Goal: Task Accomplishment & Management: Manage account settings

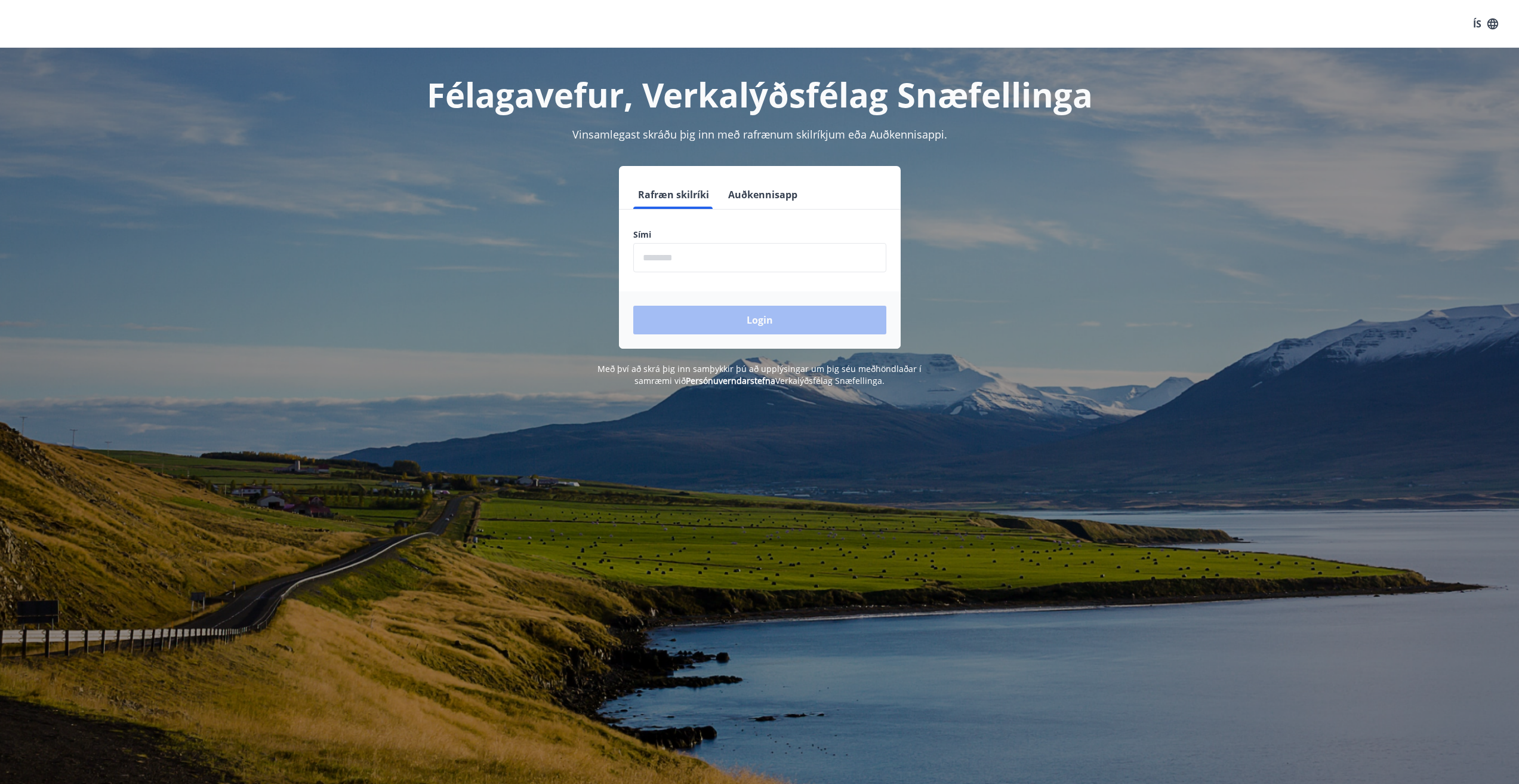
click at [697, 259] on input "phone" at bounding box center [760, 257] width 253 height 29
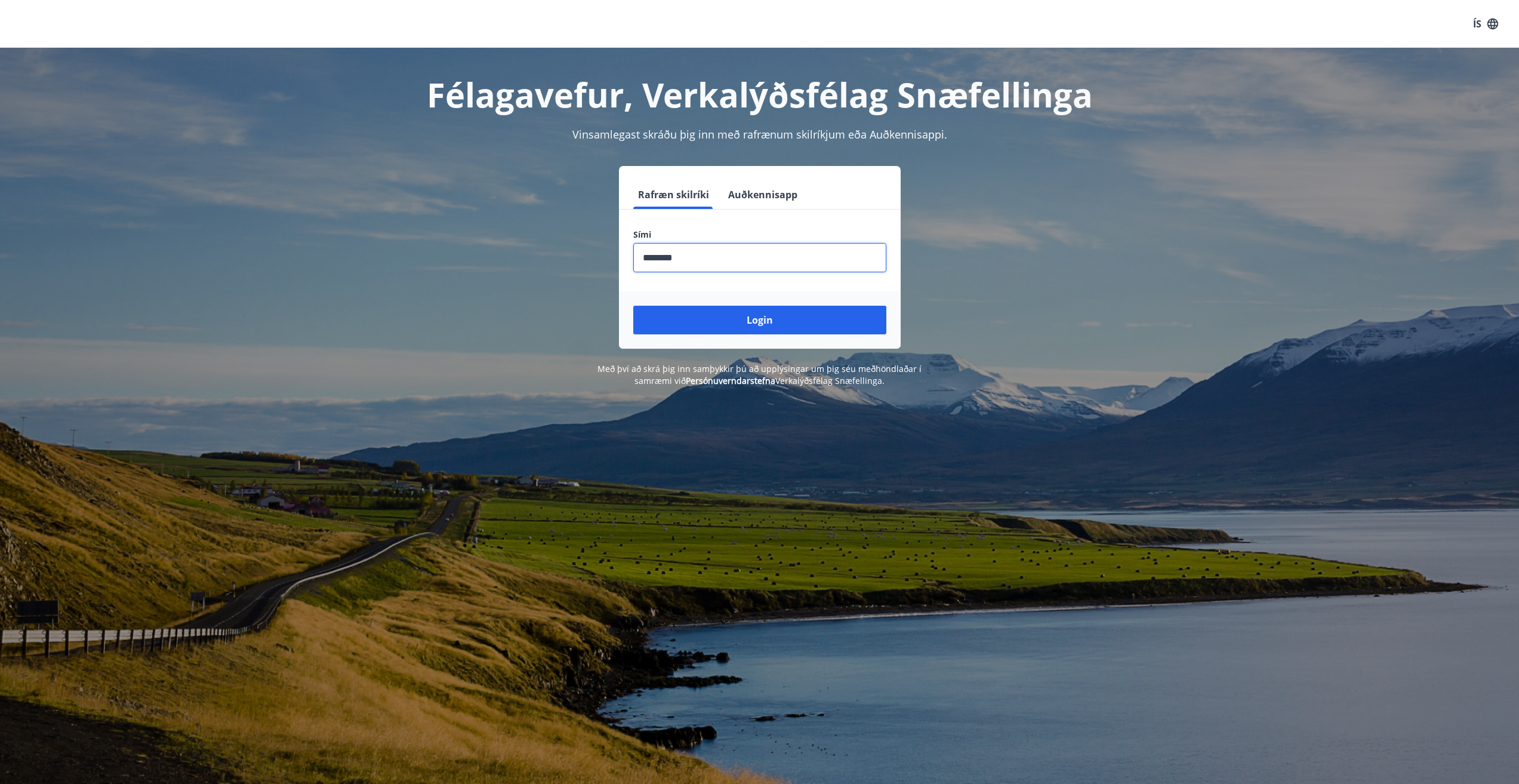
type input "********"
click at [633, 306] on button "Login" at bounding box center [760, 320] width 253 height 29
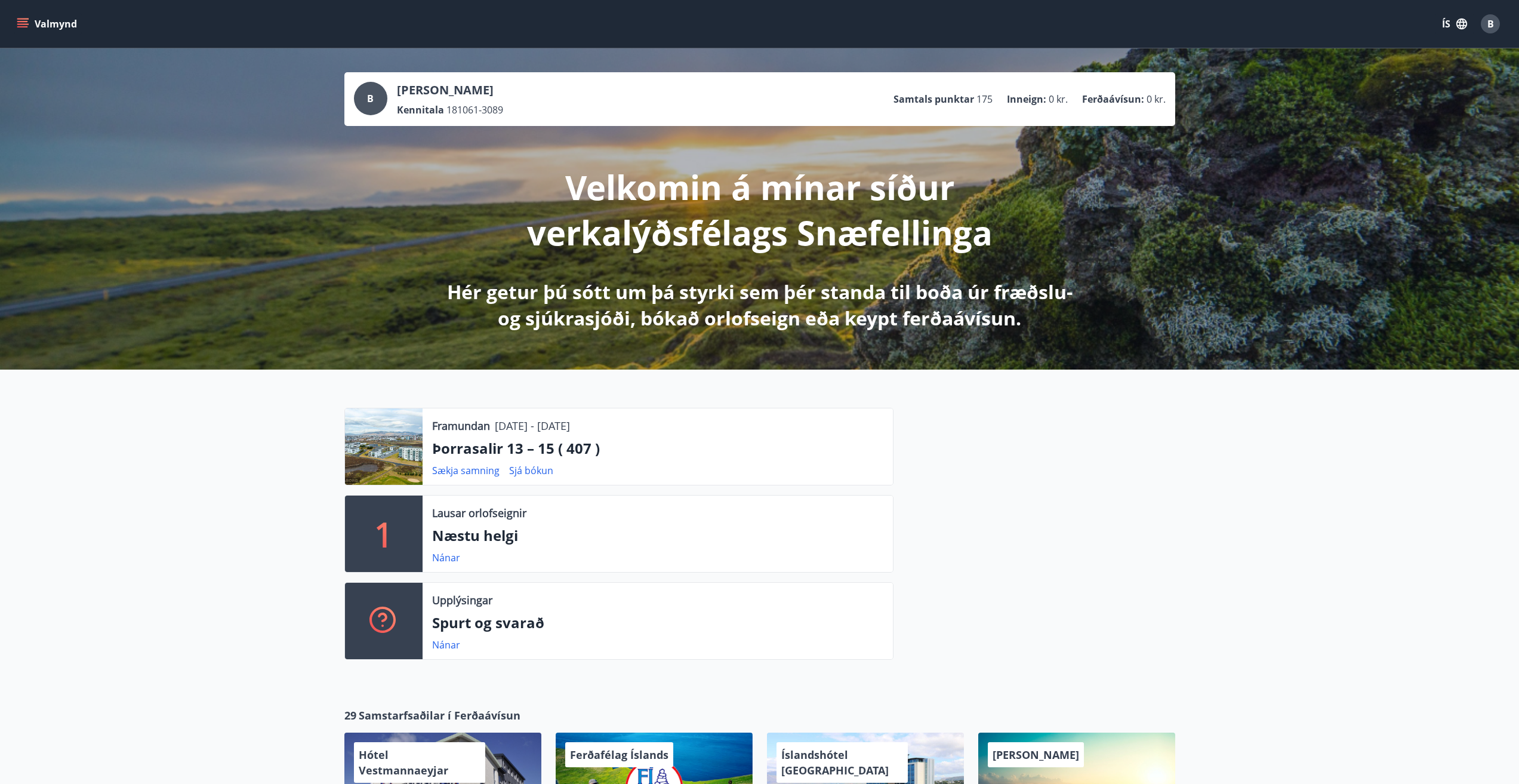
click at [18, 19] on icon "menu" at bounding box center [24, 19] width 13 height 2
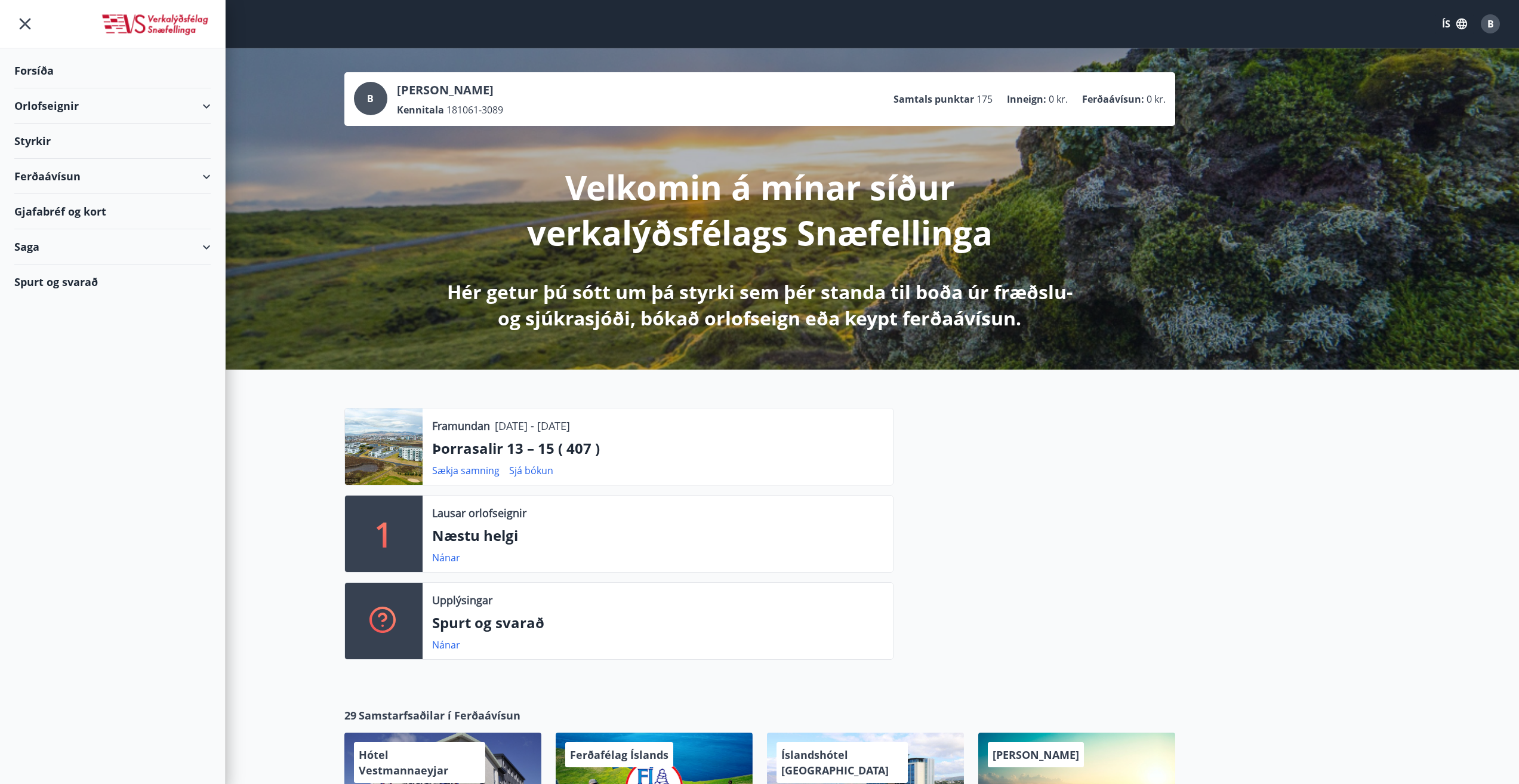
click at [29, 88] on div "Styrkir" at bounding box center [112, 71] width 196 height 35
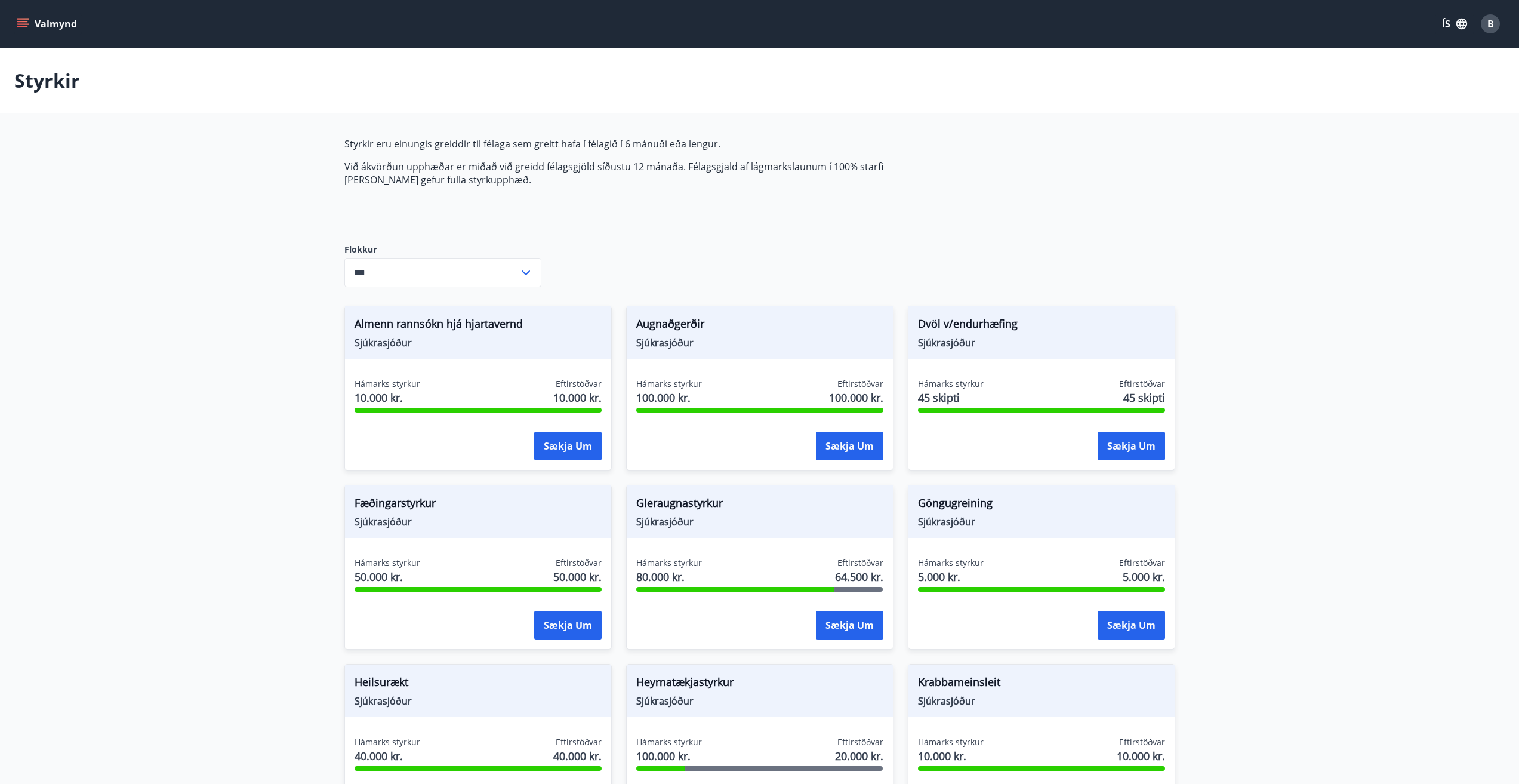
type input "***"
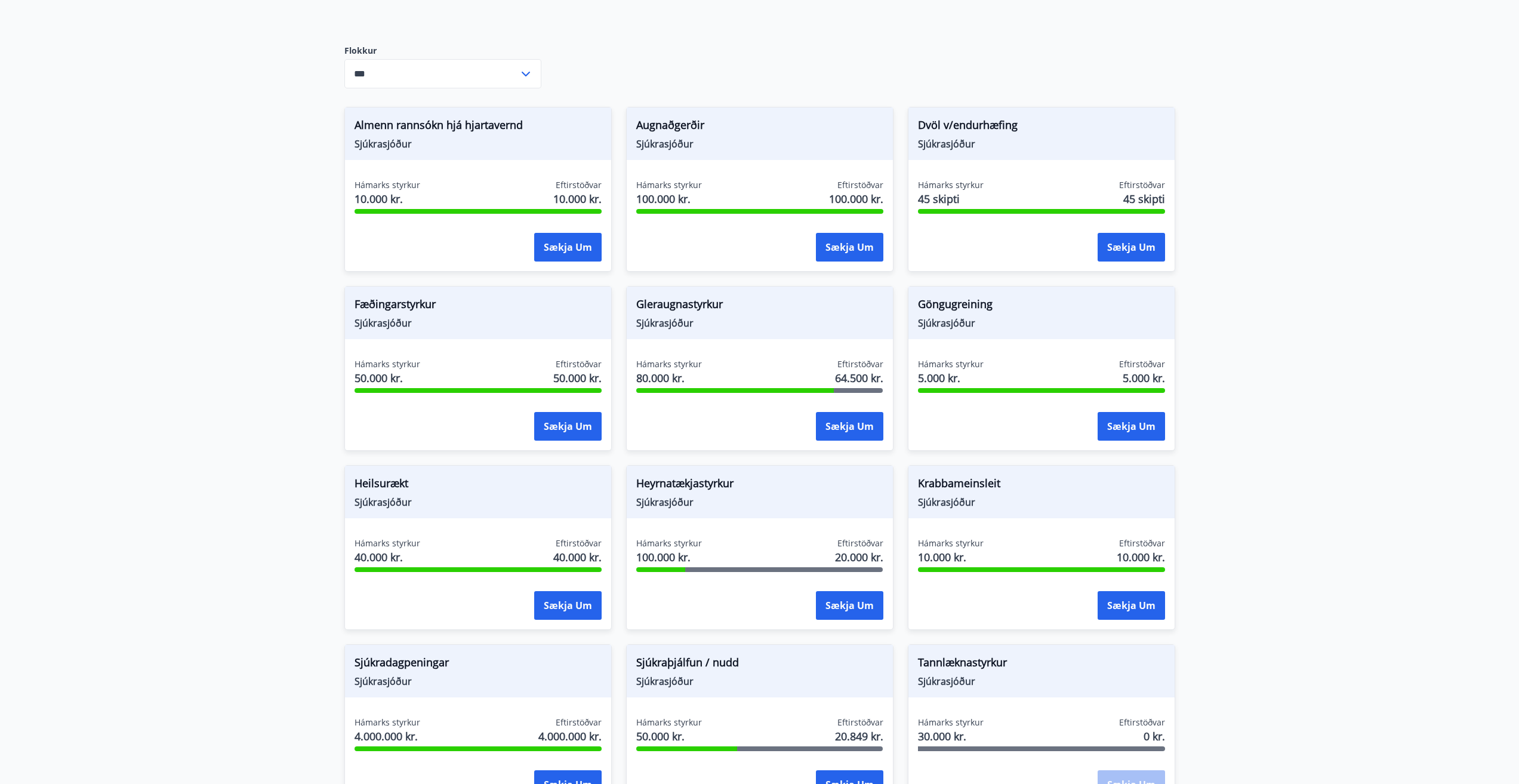
scroll to position [398, 0]
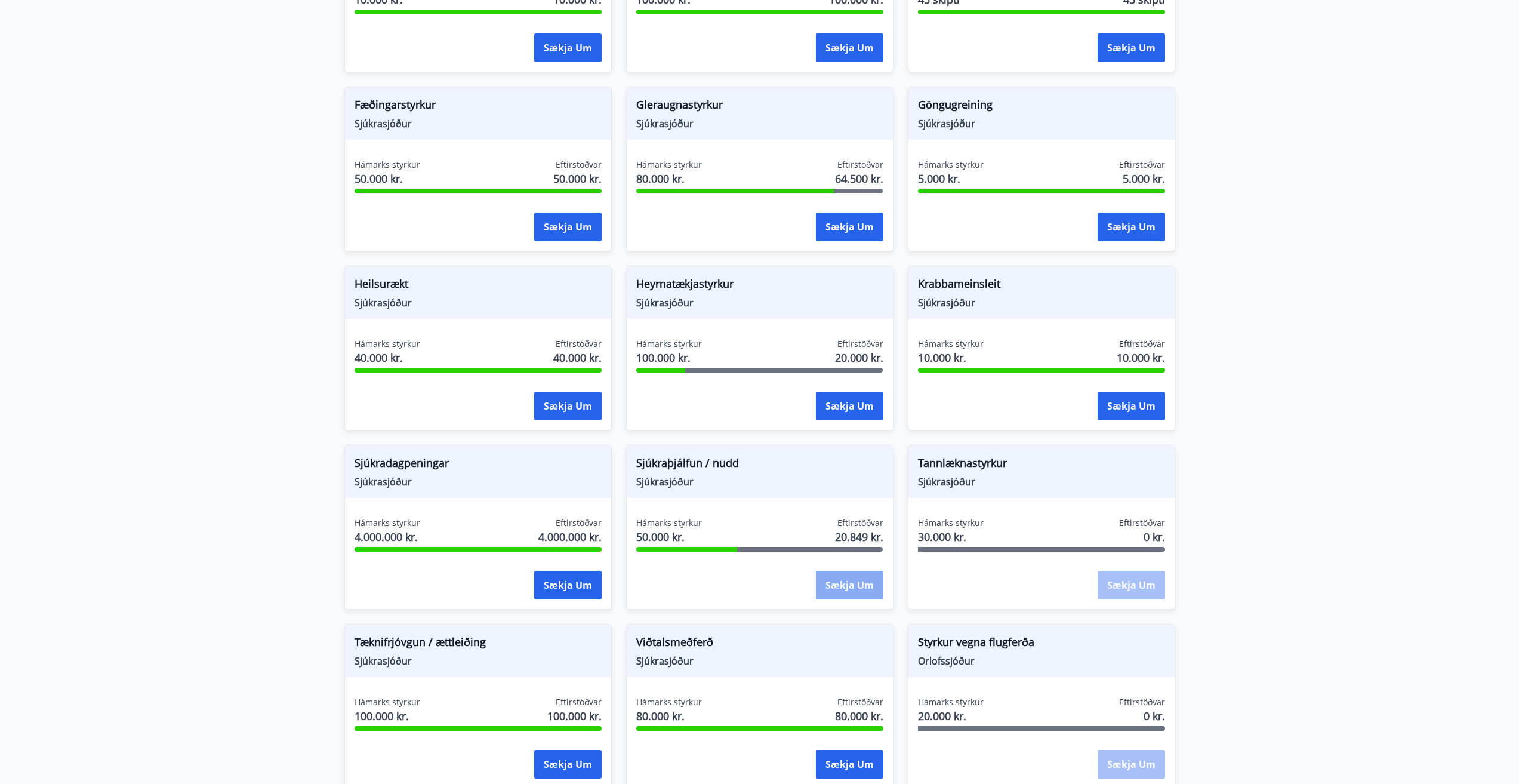
click at [844, 582] on button "Sækja um" at bounding box center [849, 585] width 67 height 29
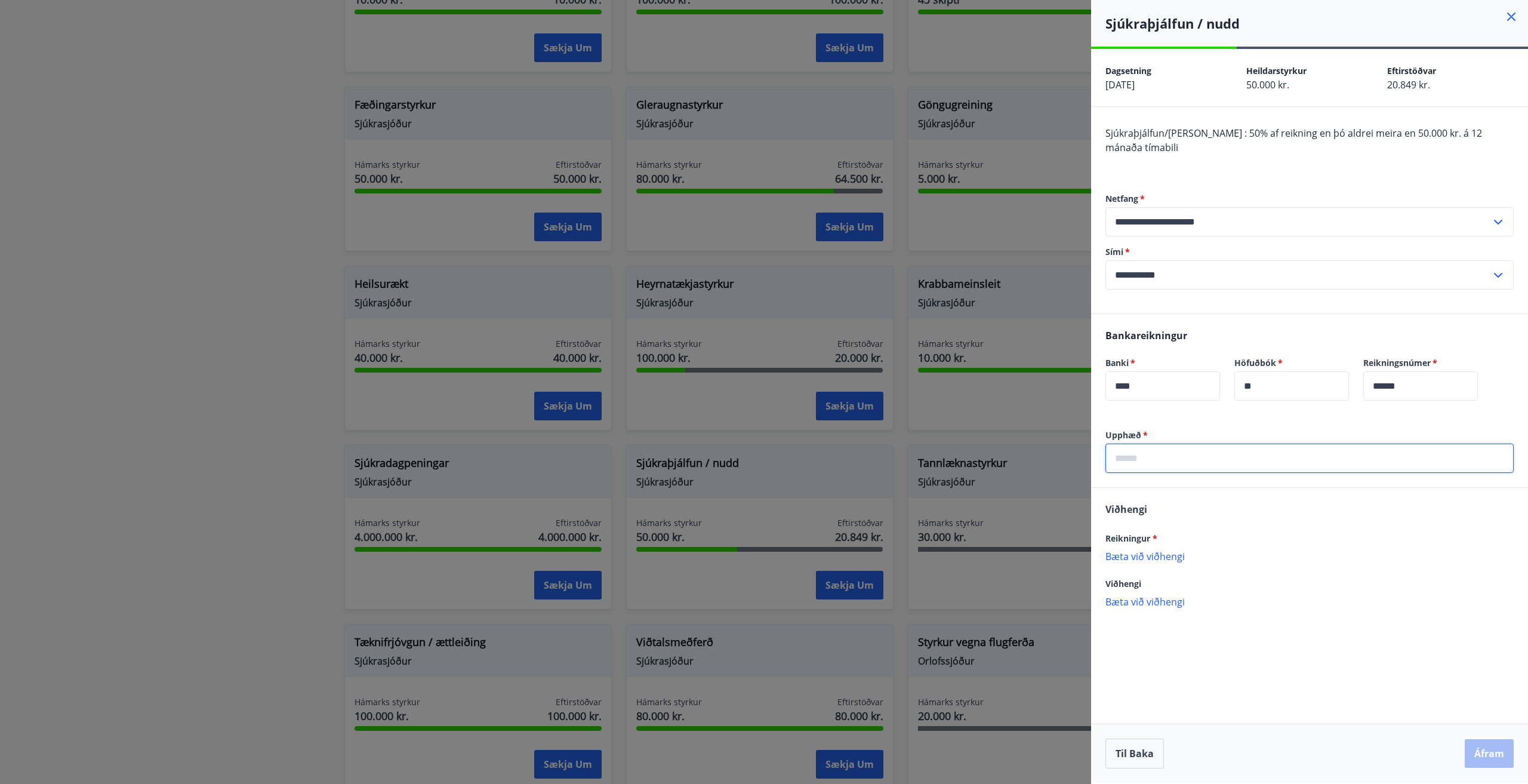
click at [1176, 447] on input "text" at bounding box center [1310, 458] width 408 height 29
type input "****"
click at [1143, 550] on p "Bæta við viðhengi" at bounding box center [1310, 555] width 408 height 12
click at [1493, 752] on button "Áfram" at bounding box center [1490, 753] width 49 height 29
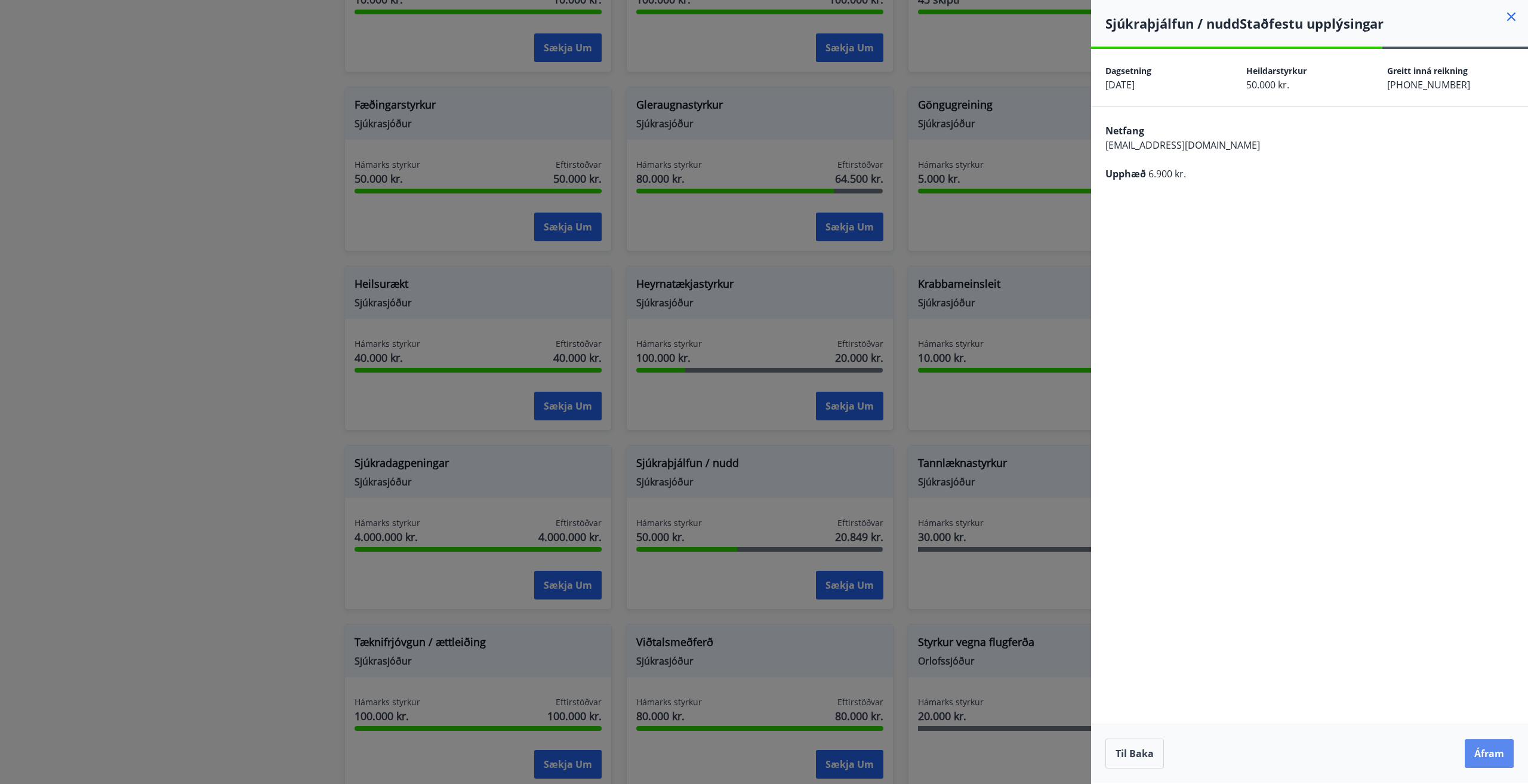
click at [1500, 756] on button "Áfram" at bounding box center [1490, 753] width 49 height 29
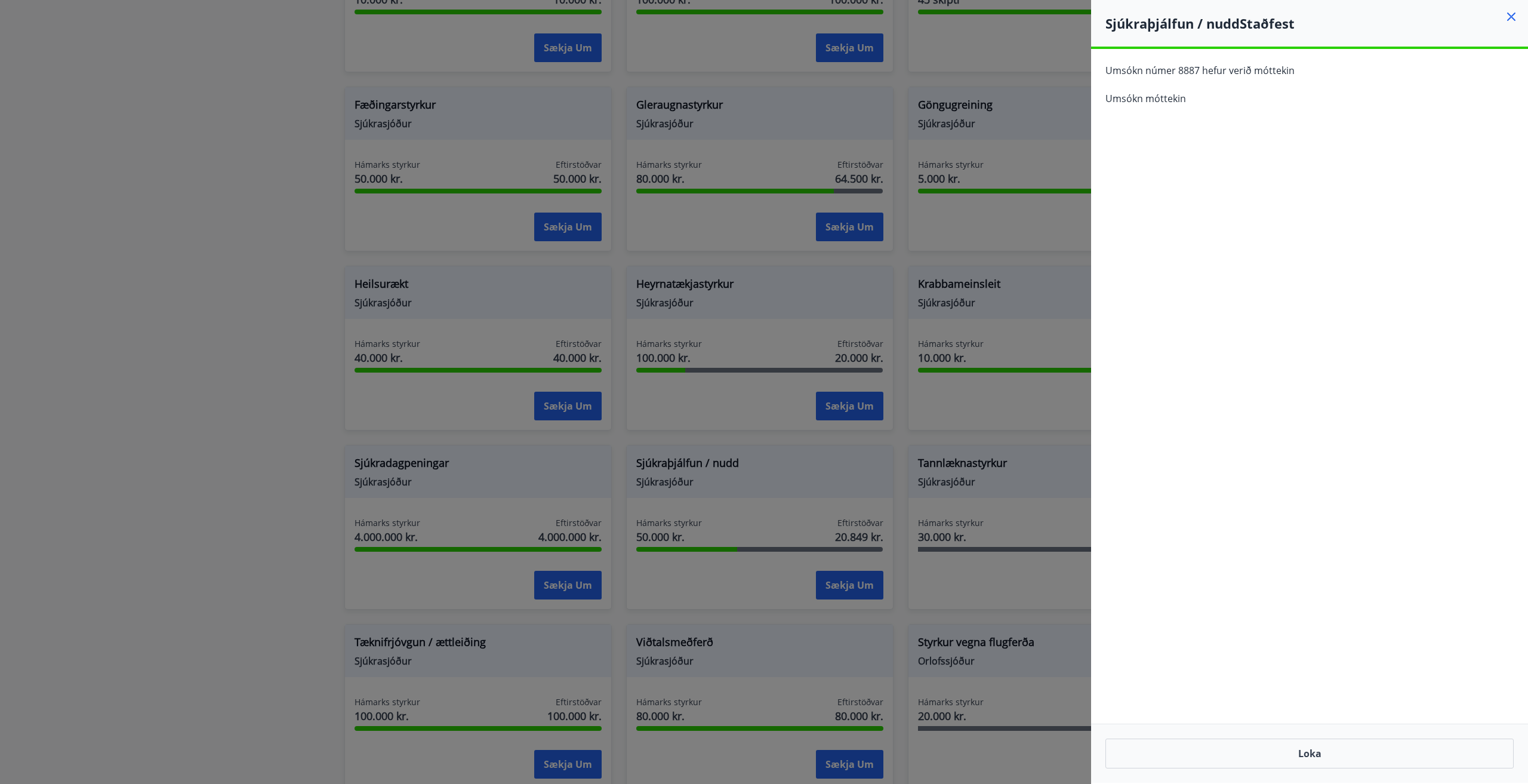
click at [1508, 18] on icon at bounding box center [1511, 17] width 14 height 14
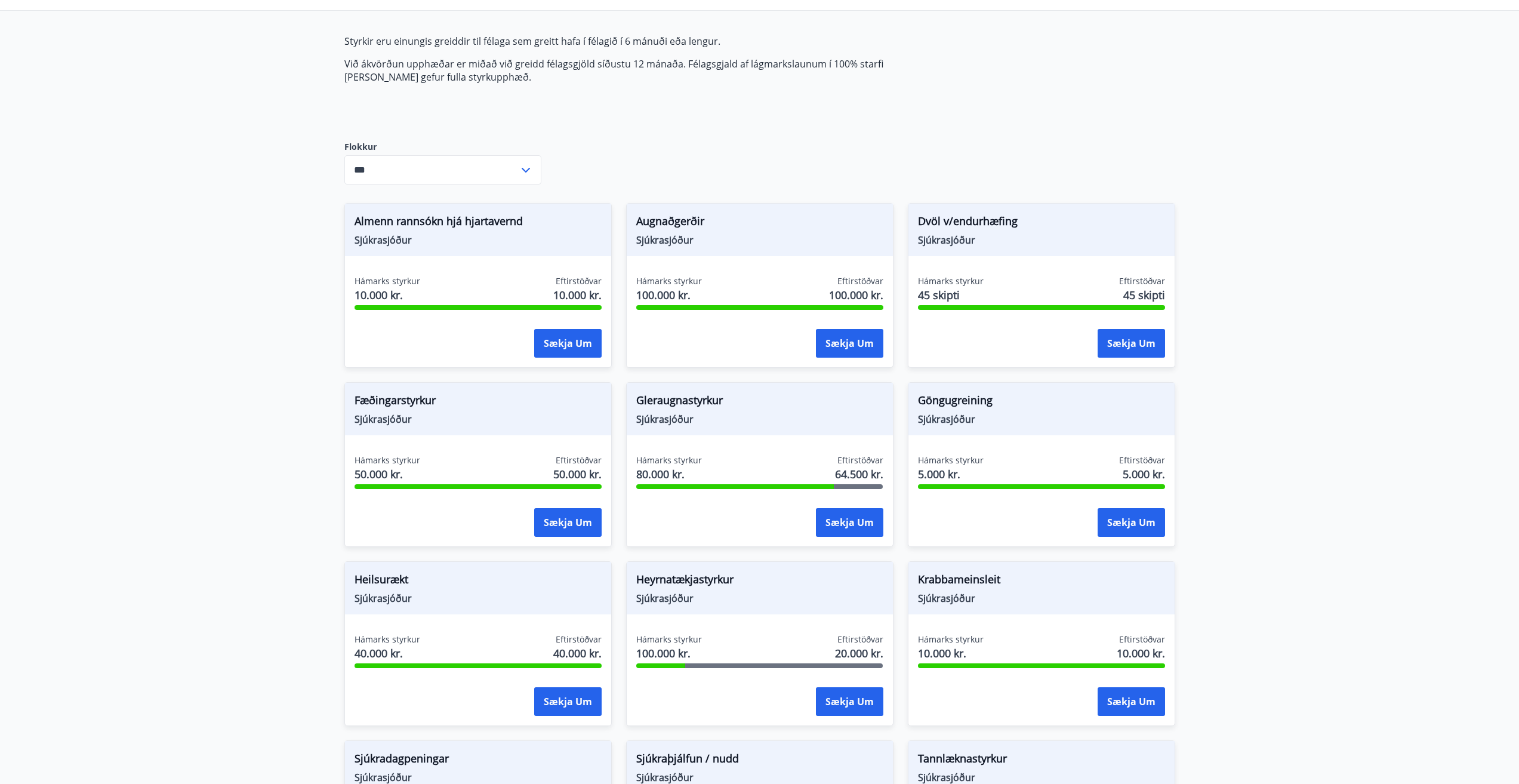
scroll to position [0, 0]
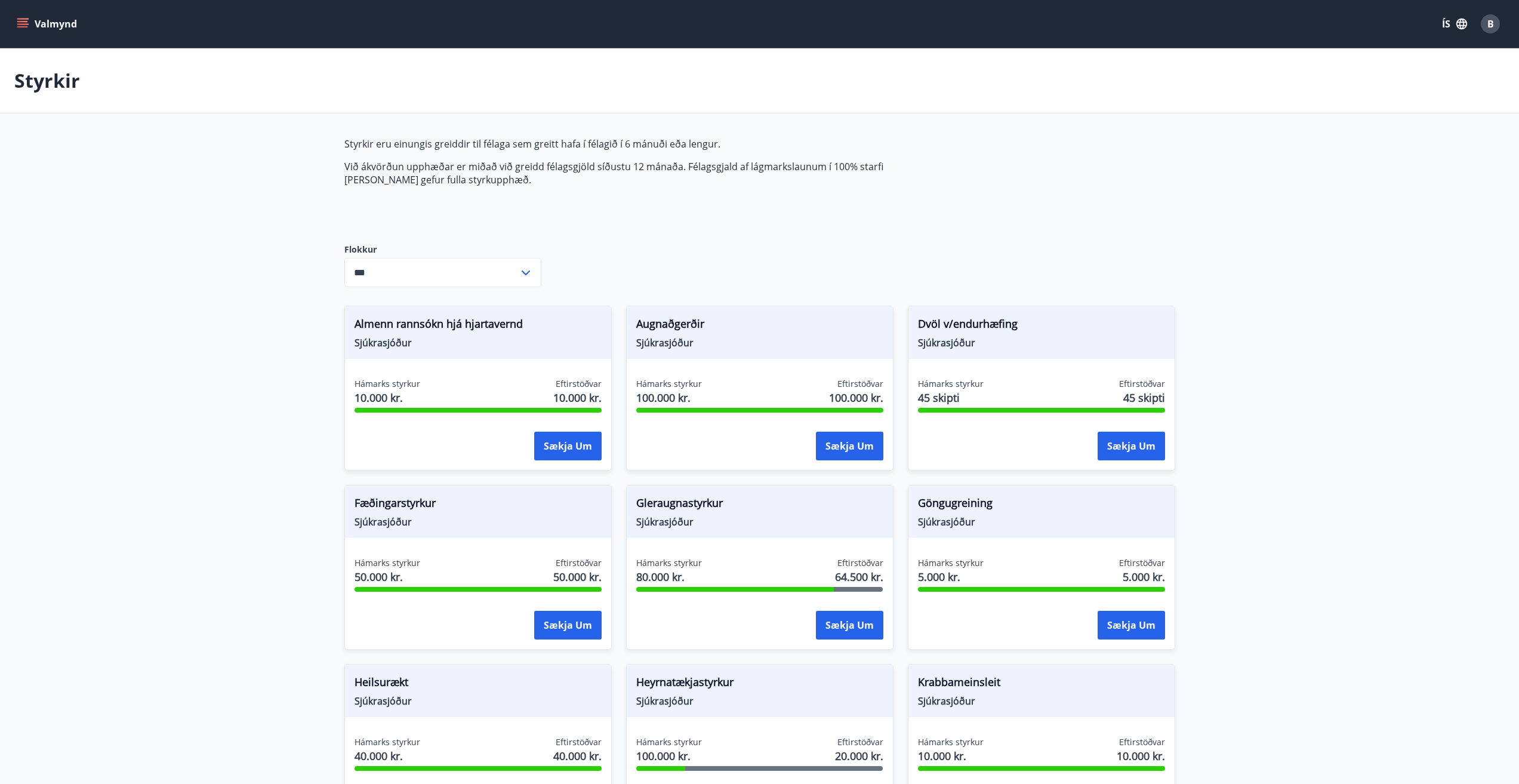
click at [29, 23] on button "Valmynd" at bounding box center [48, 24] width 67 height 21
type input "***"
click at [21, 25] on icon "menu" at bounding box center [22, 24] width 12 height 12
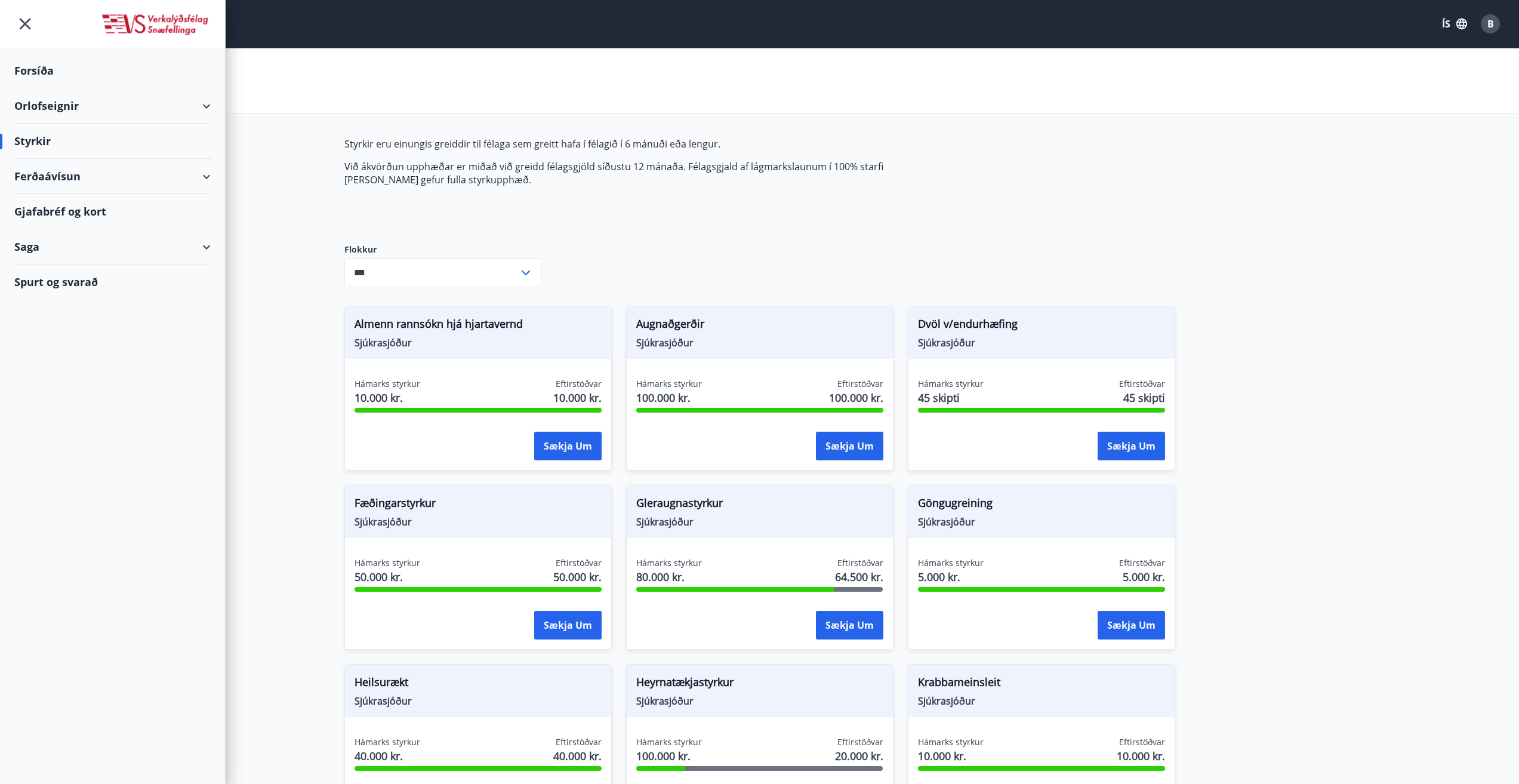
click at [100, 25] on img at bounding box center [155, 25] width 110 height 24
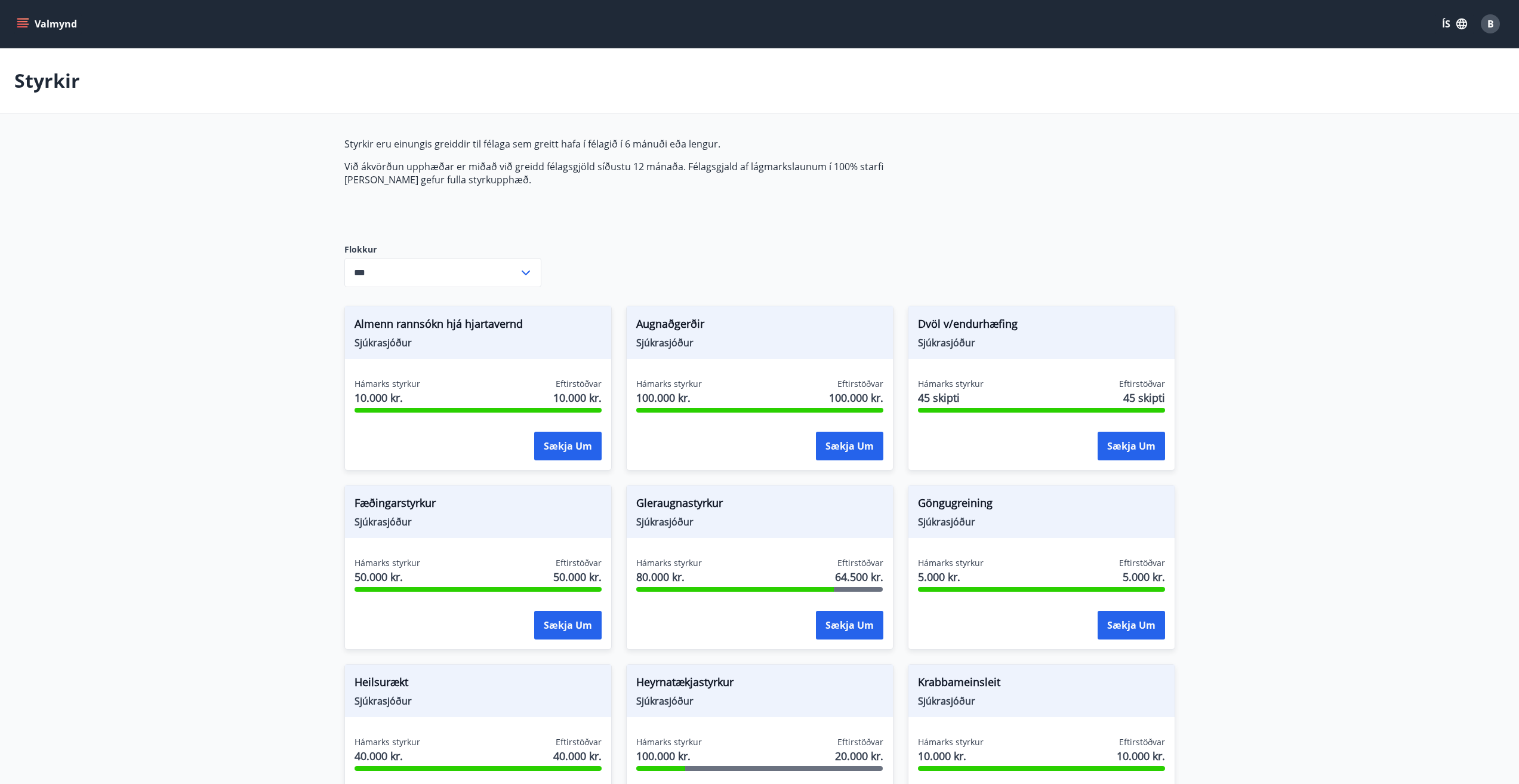
type input "***"
click at [19, 25] on icon "menu" at bounding box center [22, 24] width 12 height 12
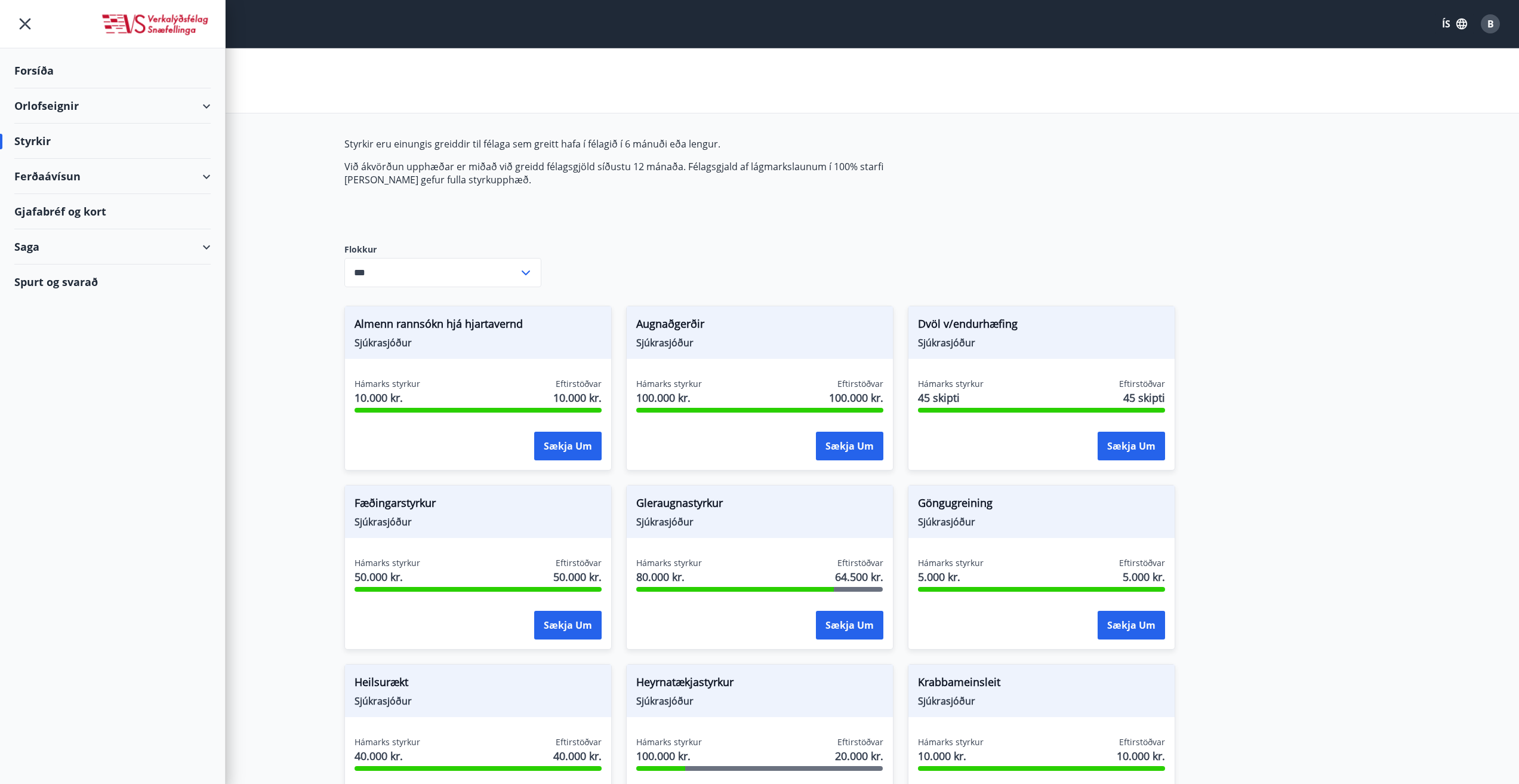
click at [68, 214] on div "Gjafabréf og kort" at bounding box center [112, 211] width 196 height 35
click at [29, 102] on div "Orlofseignir" at bounding box center [112, 106] width 196 height 35
click at [70, 223] on div "Ferðaávísun" at bounding box center [112, 226] width 196 height 35
click at [69, 278] on div "Kaupa ferðaávísun" at bounding box center [112, 282] width 177 height 25
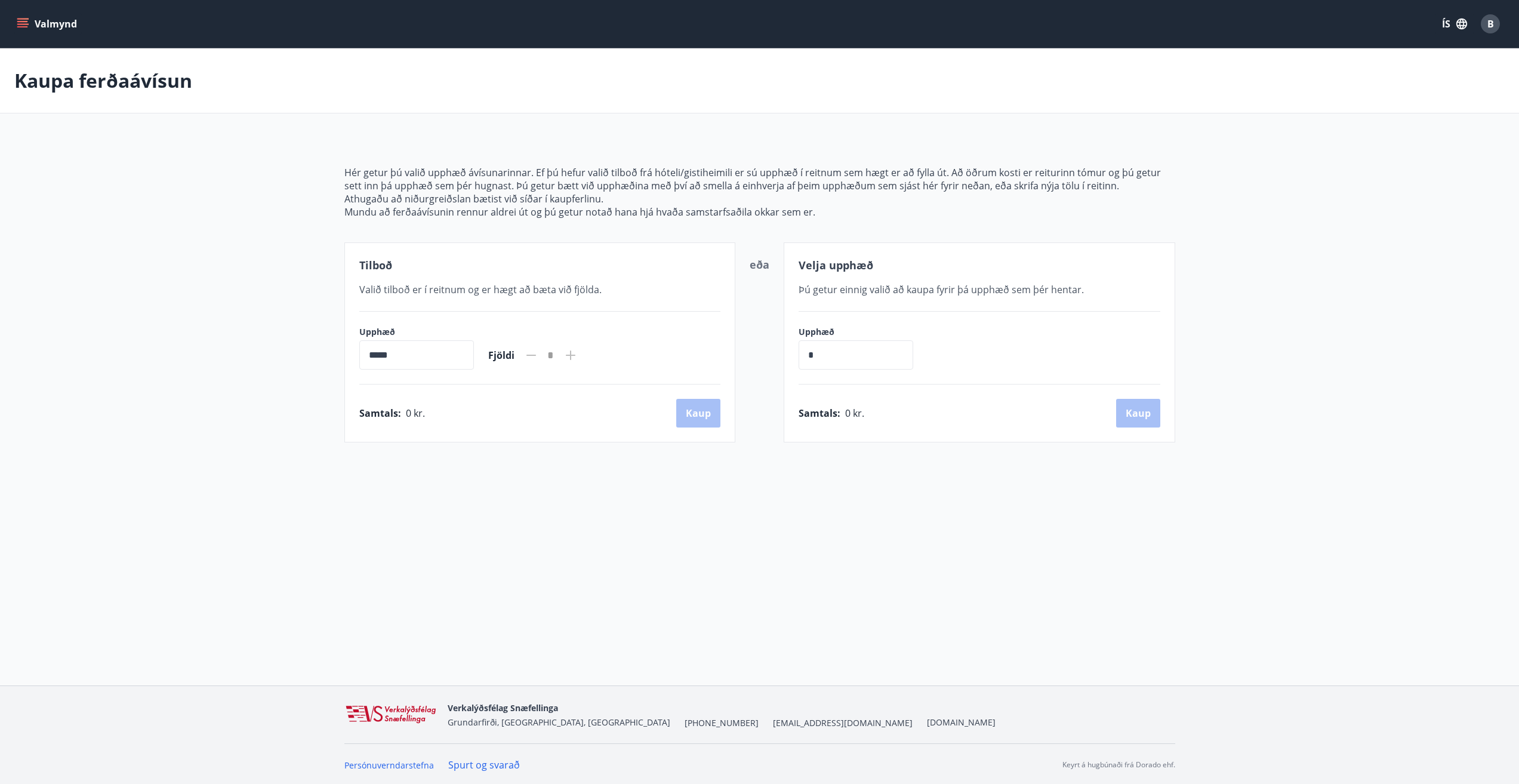
click at [21, 20] on icon "menu" at bounding box center [22, 24] width 12 height 12
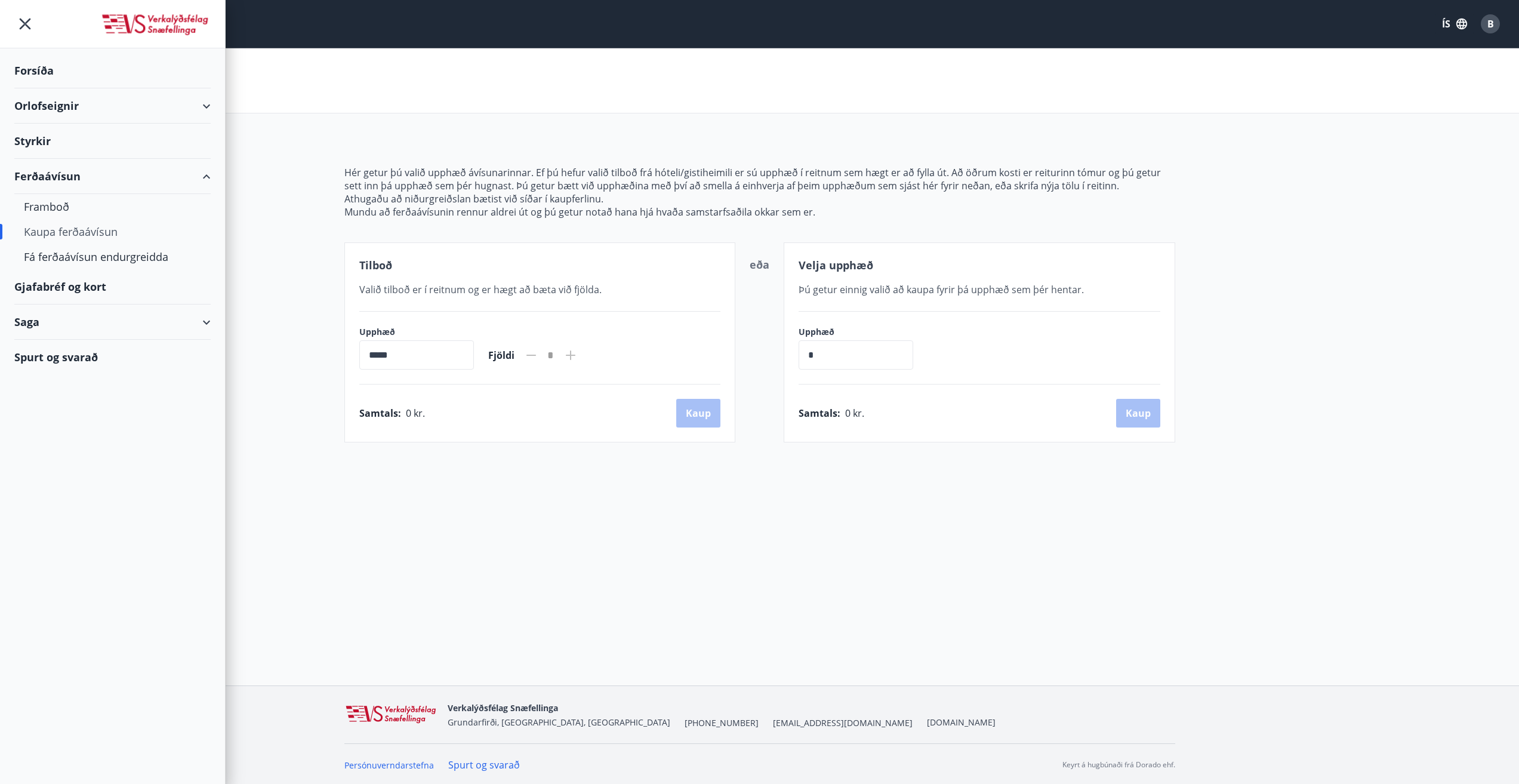
click at [36, 88] on div "Styrkir" at bounding box center [112, 71] width 196 height 35
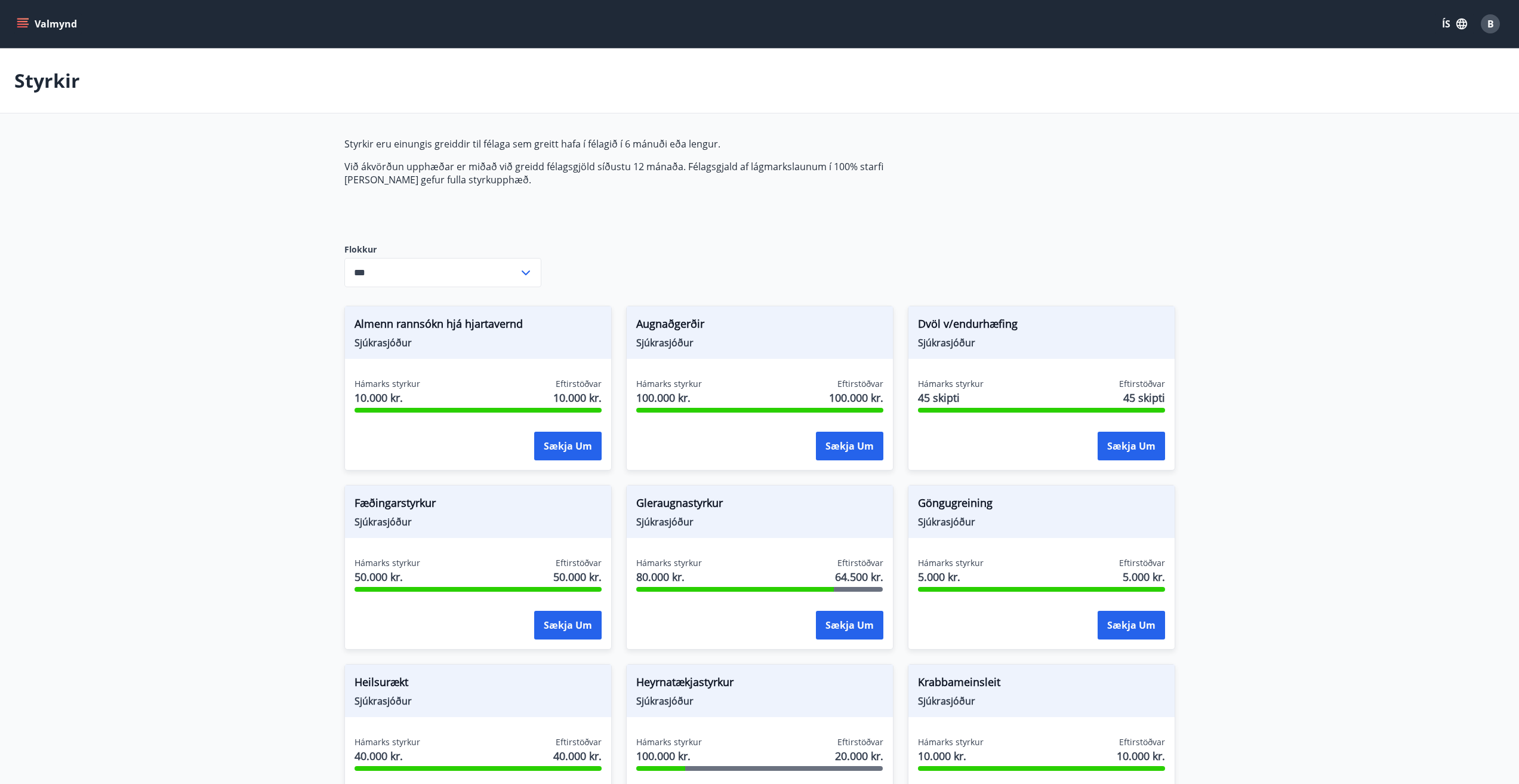
type input "***"
click at [22, 26] on icon "menu" at bounding box center [23, 27] width 11 height 2
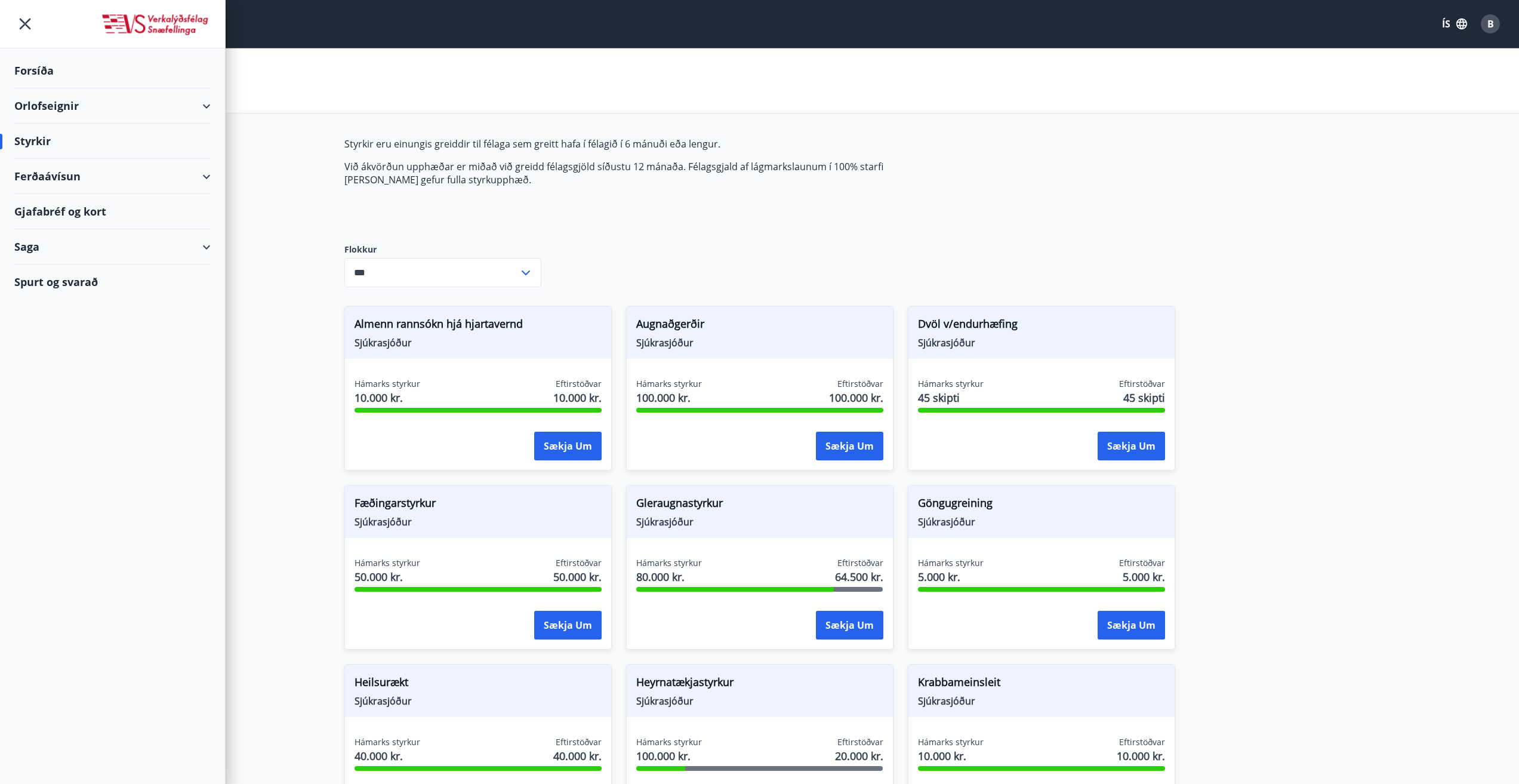
click at [58, 99] on div "Orlofseignir" at bounding box center [112, 106] width 196 height 35
click at [54, 140] on div "Framboð" at bounding box center [112, 136] width 177 height 25
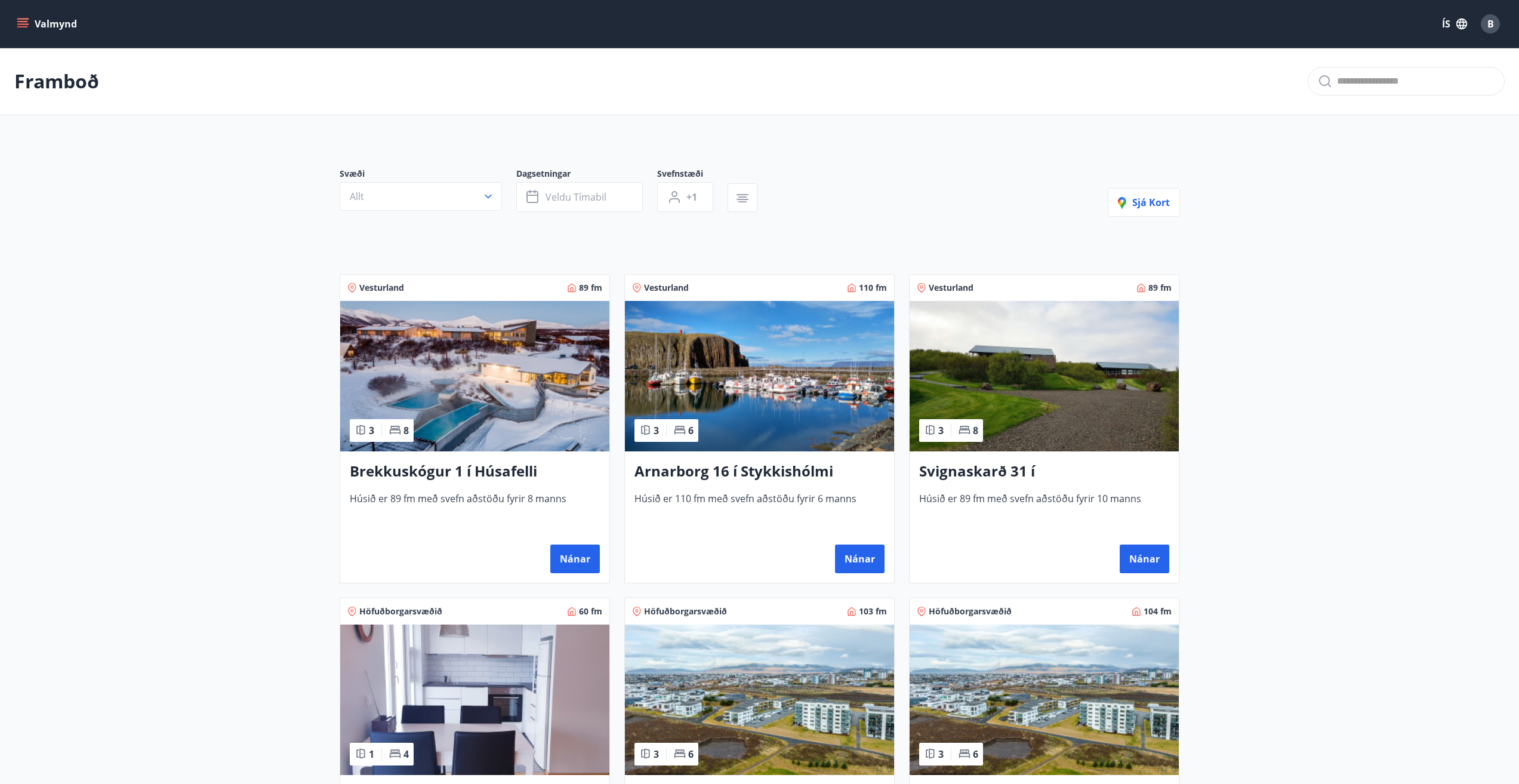
click at [19, 23] on icon "menu" at bounding box center [22, 24] width 12 height 12
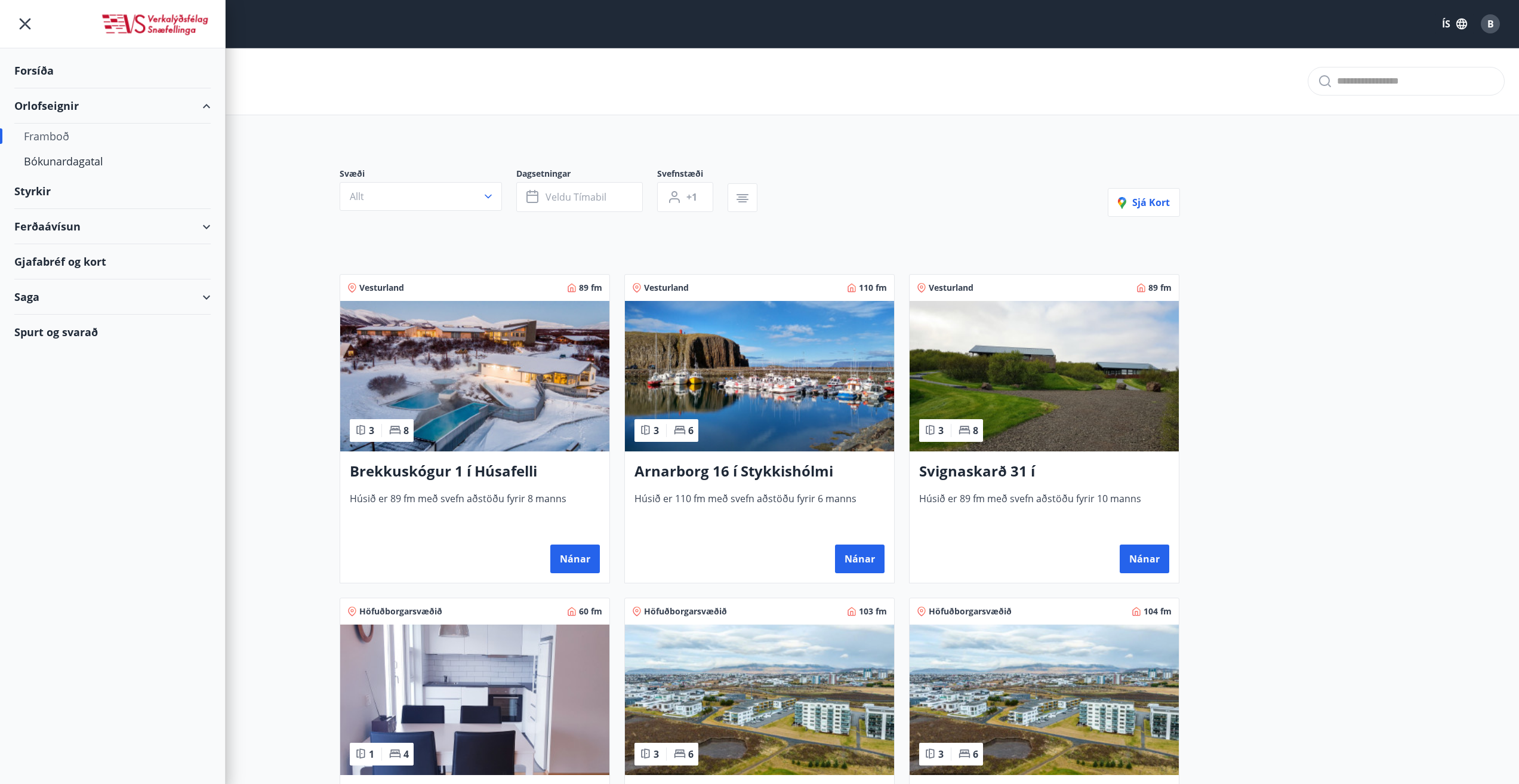
click at [47, 228] on div "Ferðaávísun" at bounding box center [112, 226] width 196 height 35
click at [57, 306] on div "Fá ferðaávísun endurgreidda" at bounding box center [112, 307] width 177 height 25
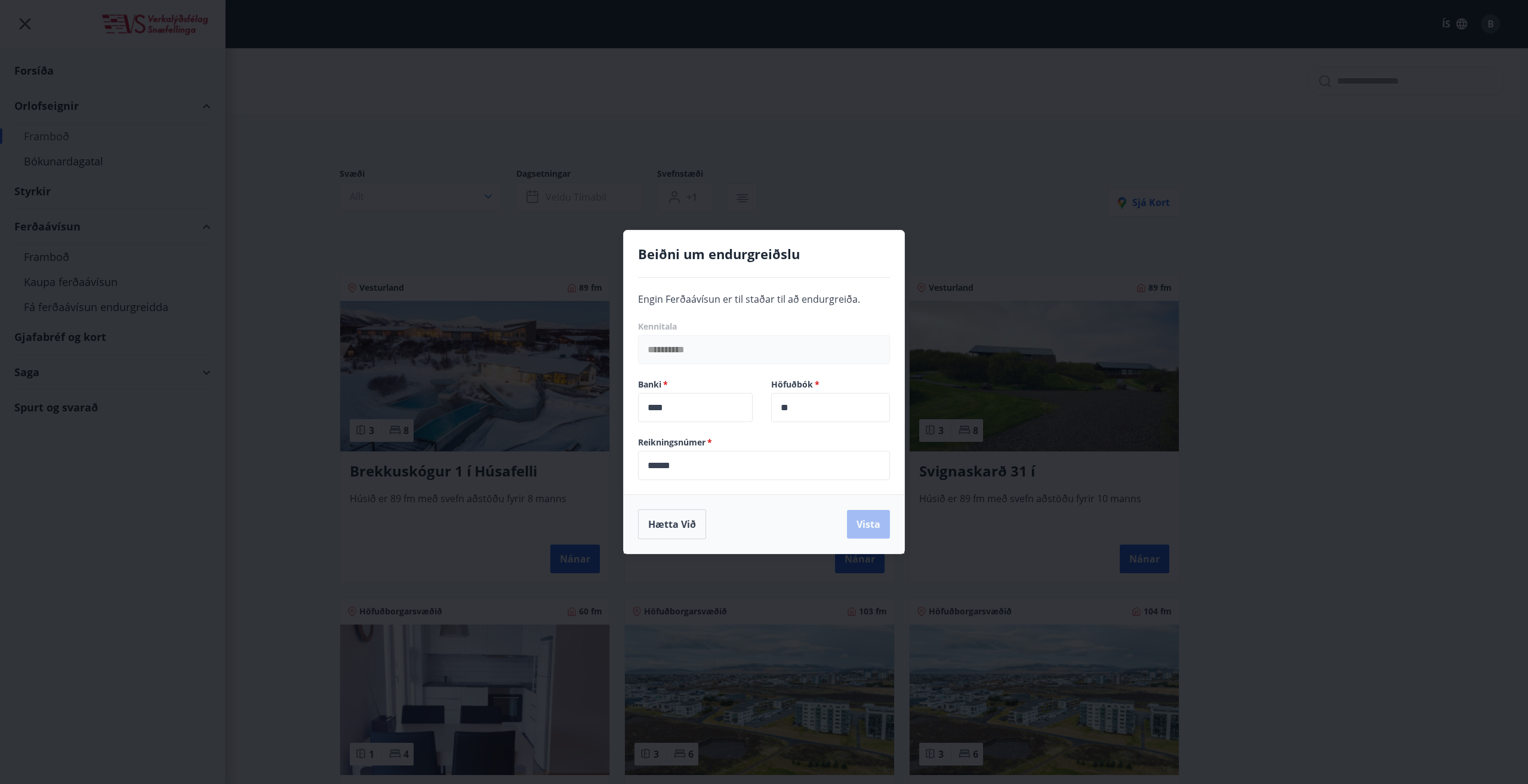
click at [21, 25] on div "**********" at bounding box center [764, 392] width 1528 height 784
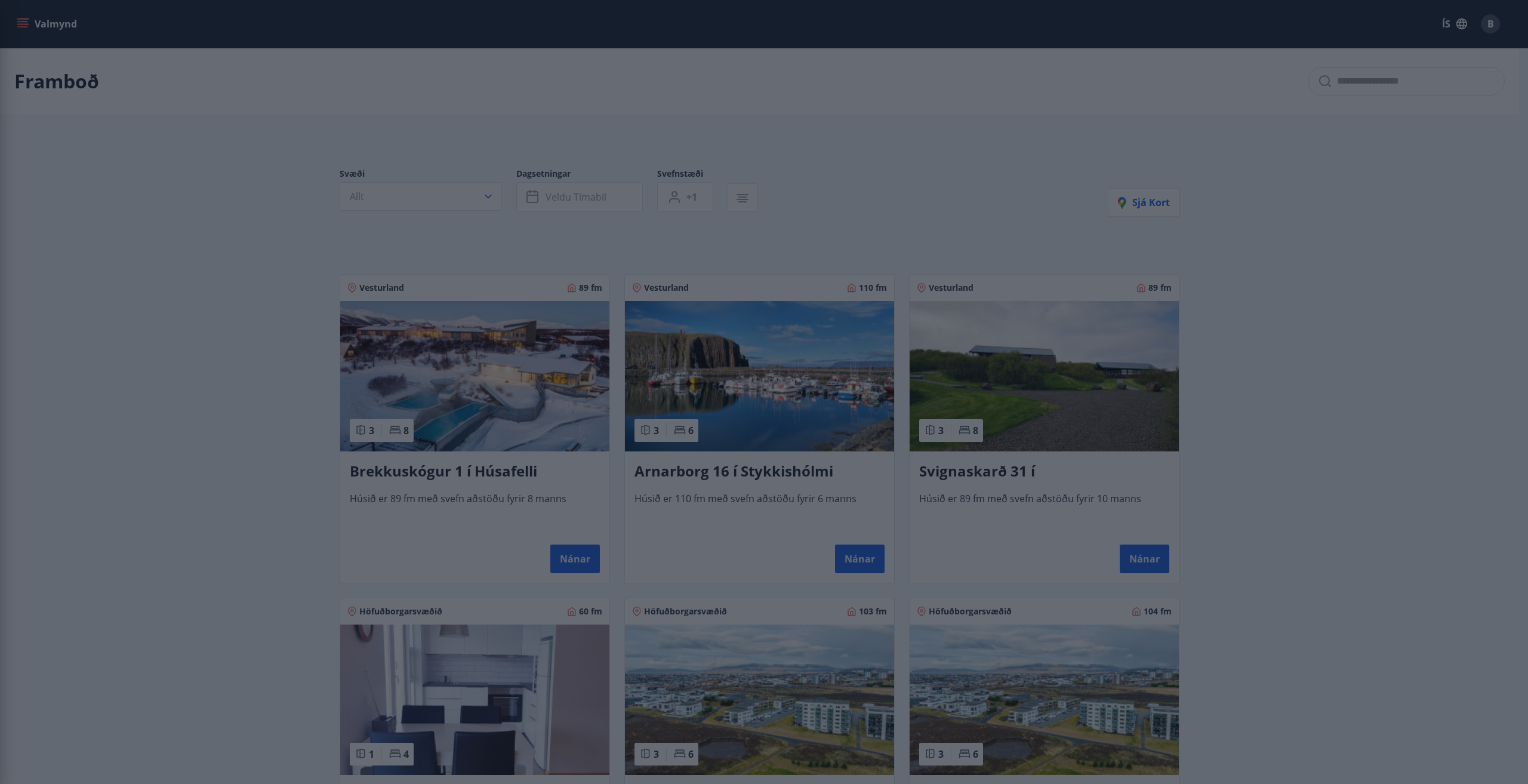
click at [21, 25] on div "**********" at bounding box center [764, 392] width 1528 height 784
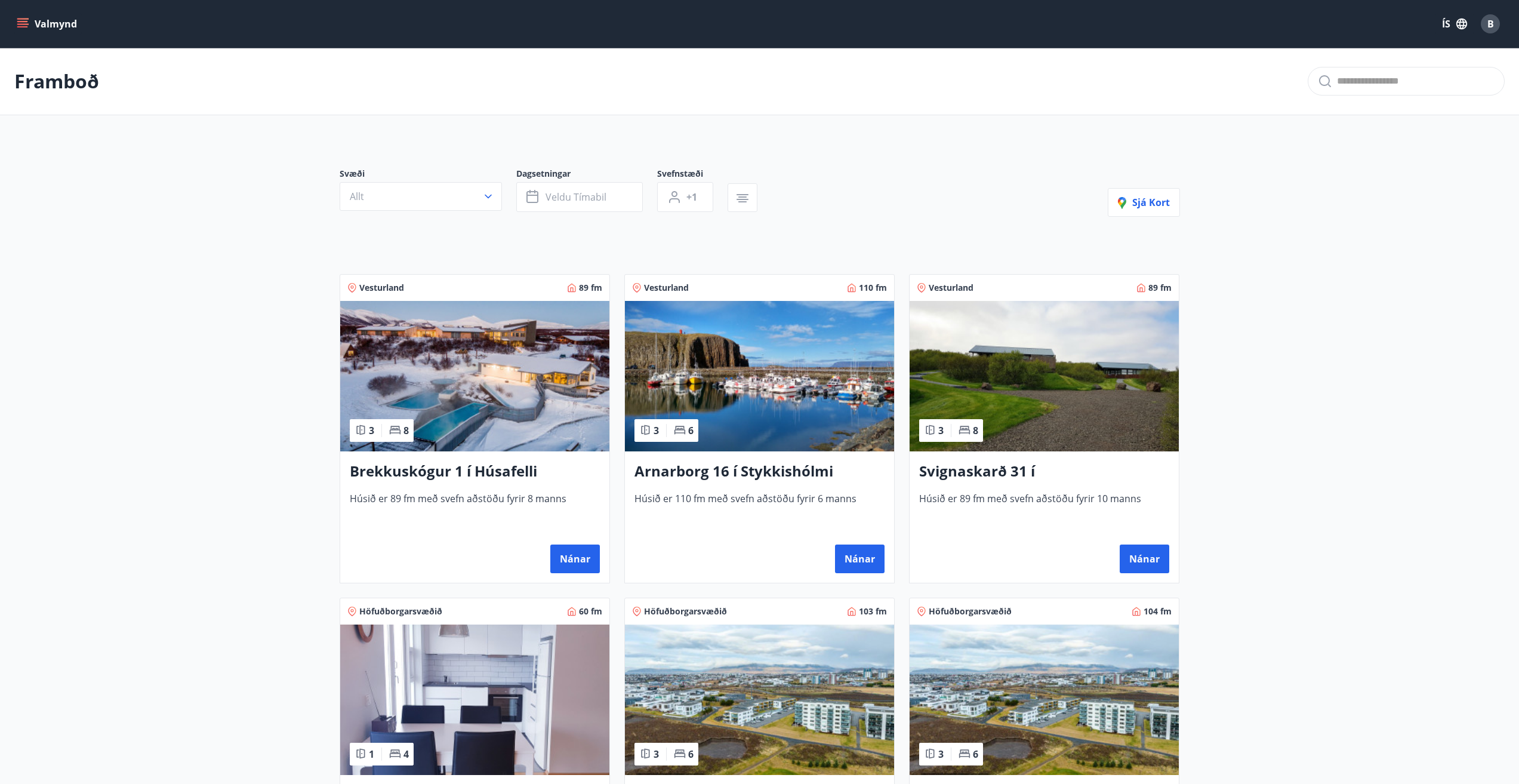
click at [1463, 24] on icon "button" at bounding box center [1462, 24] width 11 height 11
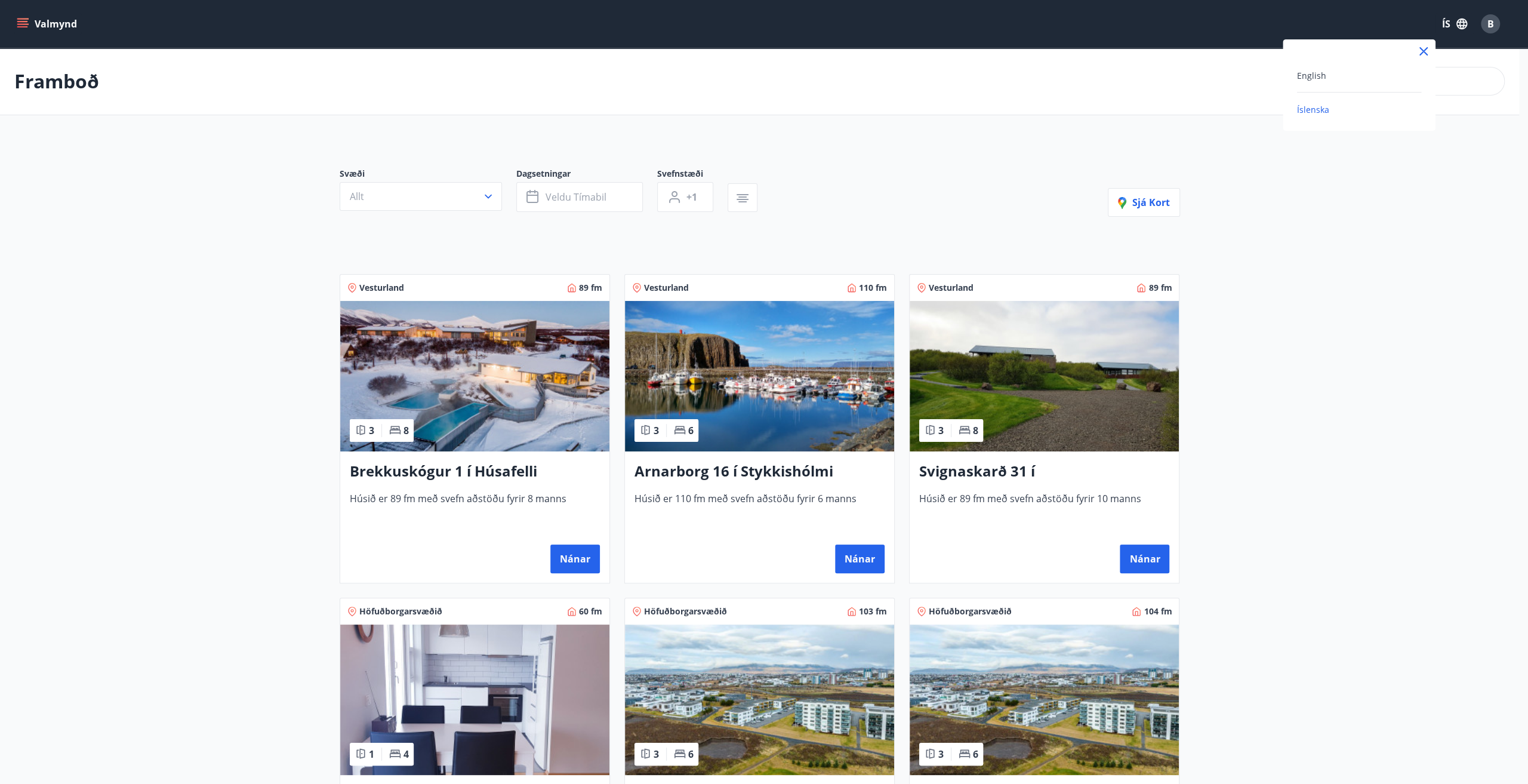
click at [1464, 24] on div at bounding box center [764, 392] width 1528 height 784
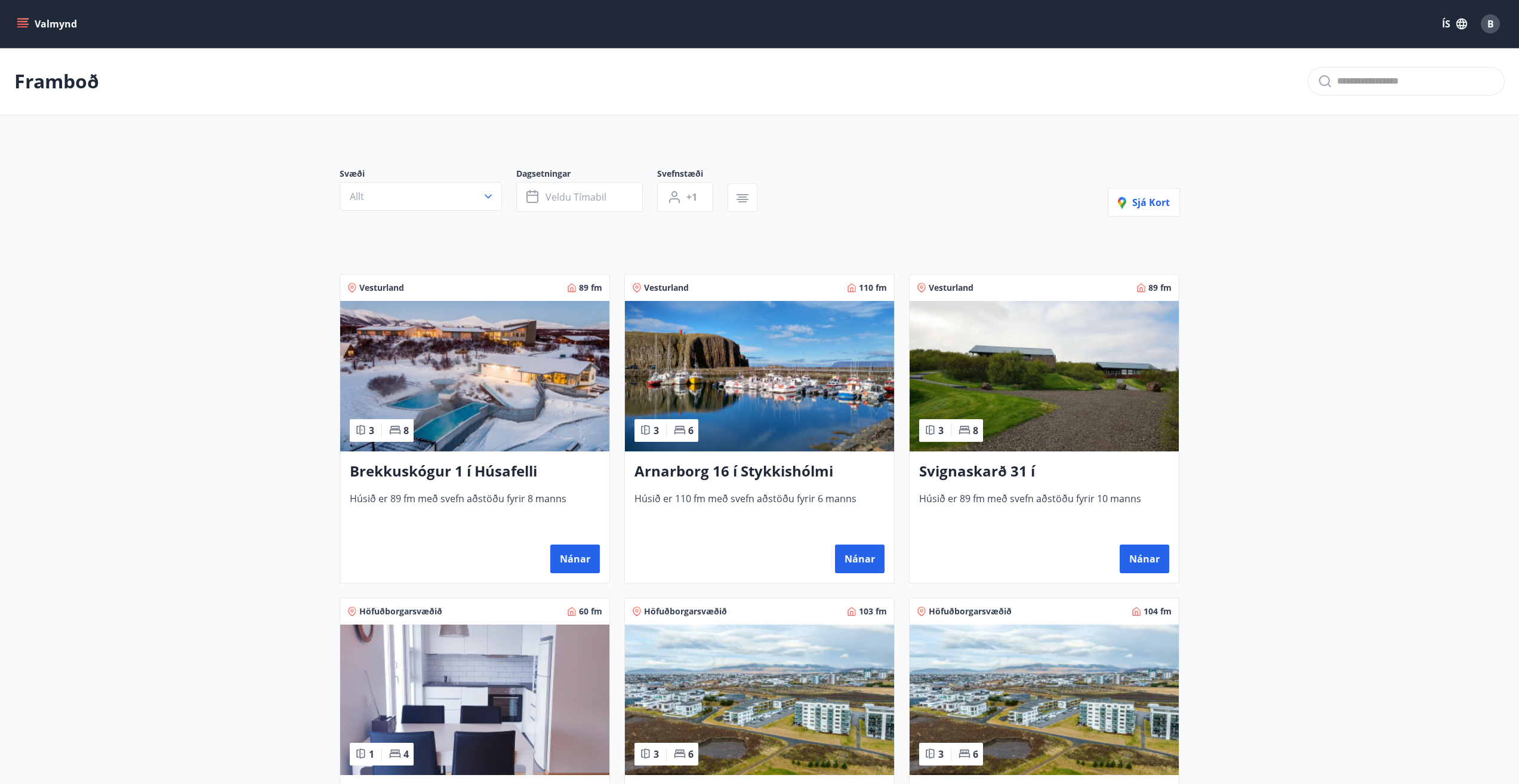
click at [1460, 21] on icon "button" at bounding box center [1462, 24] width 11 height 11
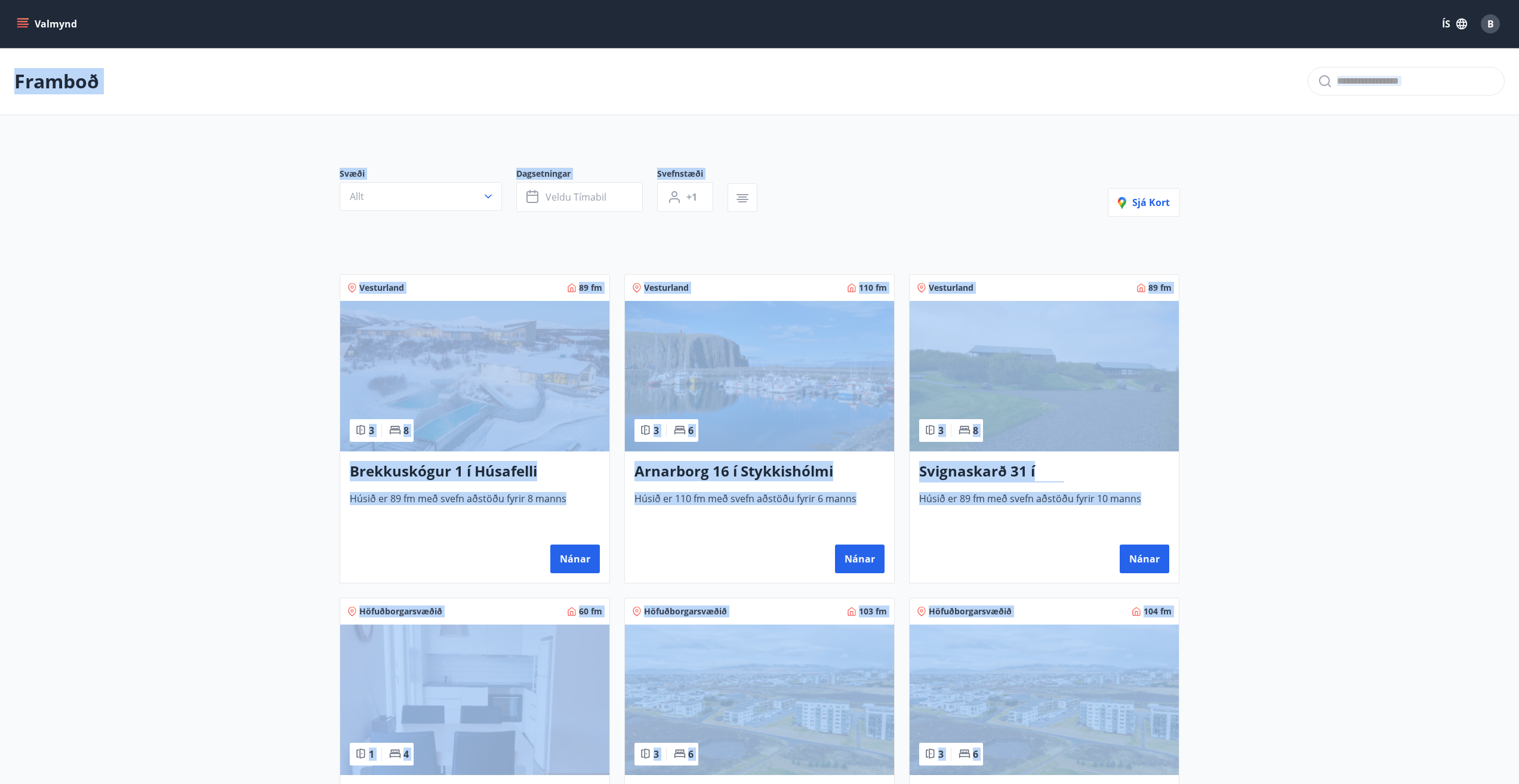
click at [1460, 21] on icon "button" at bounding box center [1462, 24] width 11 height 11
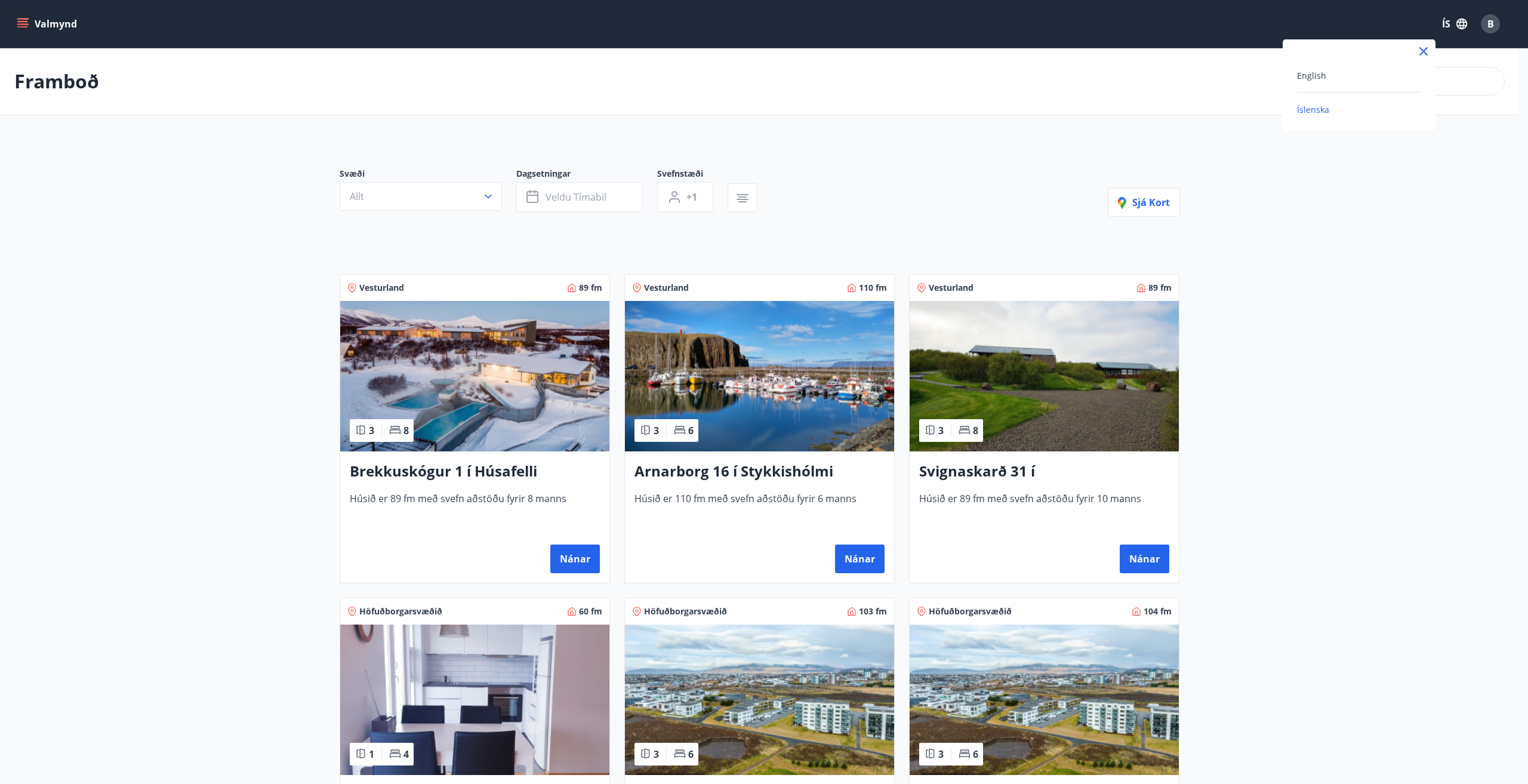
click at [1493, 25] on div at bounding box center [764, 392] width 1528 height 784
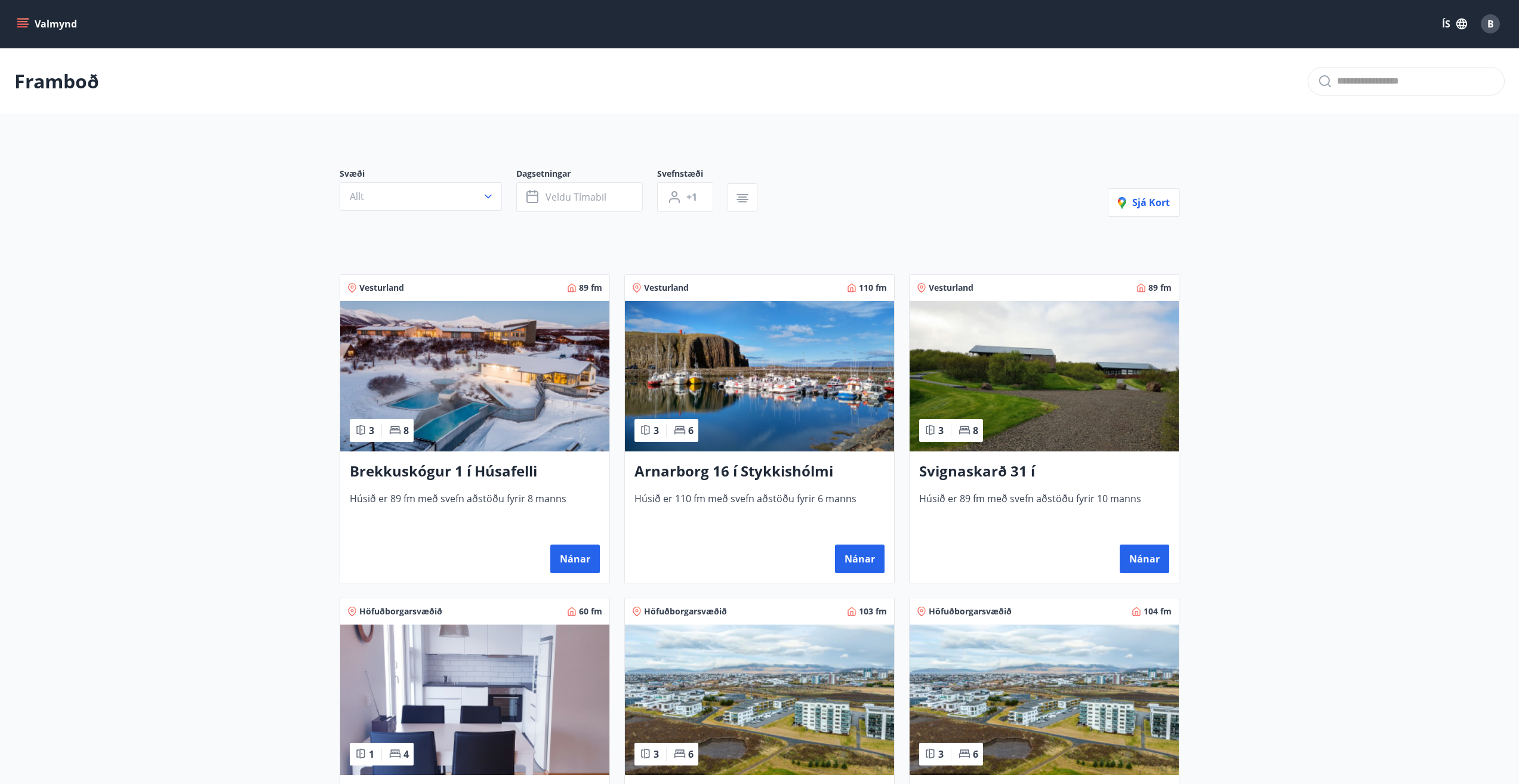
click at [1489, 27] on span "B" at bounding box center [1490, 24] width 6 height 13
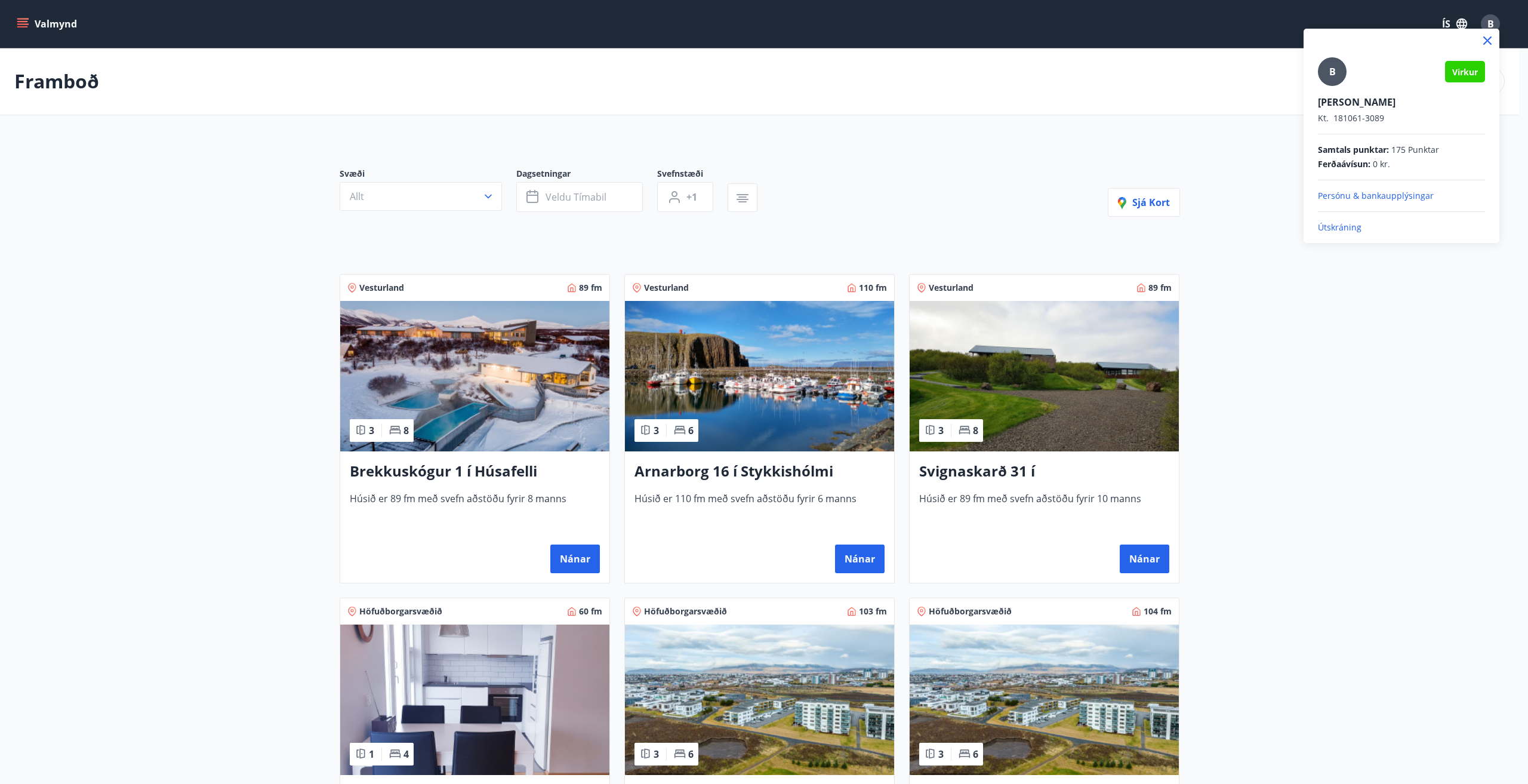
click at [1340, 223] on p "Útskráning" at bounding box center [1402, 227] width 167 height 12
click at [1326, 225] on p "Útskráning" at bounding box center [1402, 227] width 167 height 12
